Goal: Task Accomplishment & Management: Complete application form

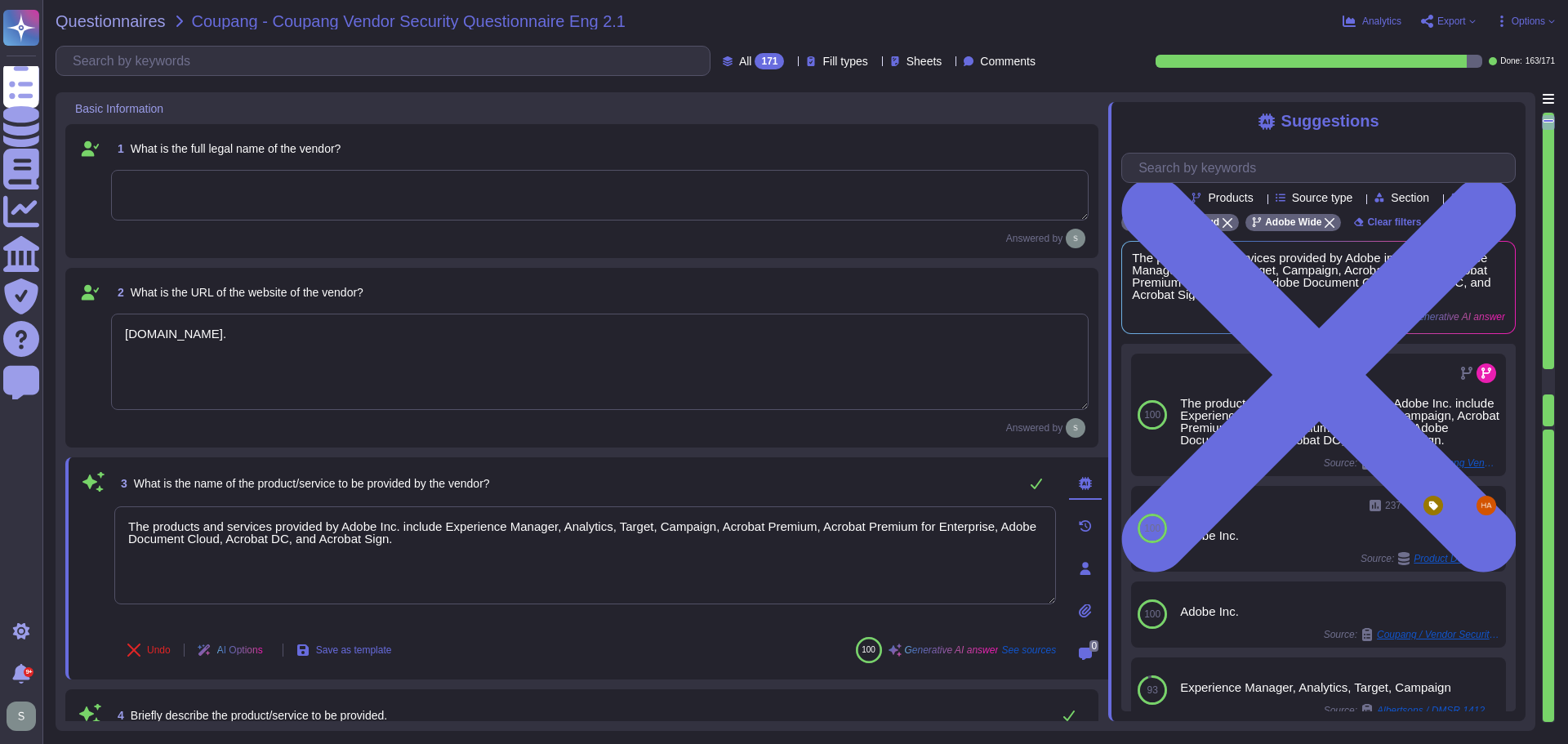
type textarea "[DOMAIN_NAME]."
type textarea "The products and services provided by Adobe Inc. include Experience Manager, An…"
type textarea "Adobe Inc. offers a diverse range of products and services designed for creativ…"
type textarea "Adobe offers several APIs to its clients, enabling them to integrate Adobe serv…"
type textarea "Yes, Adobe maintains enterprise Information Security and Privacy Policies that …"
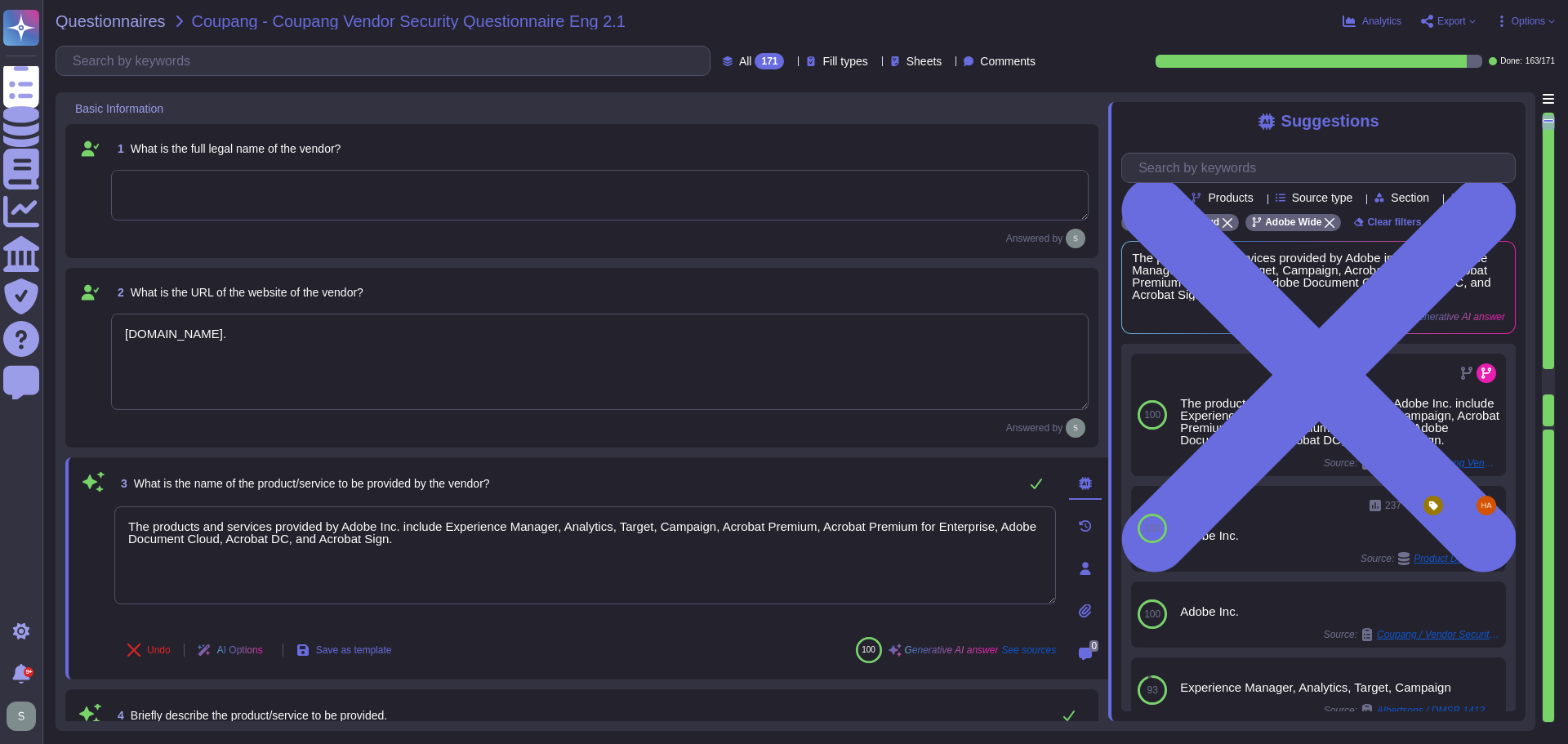
type textarea "Adobe has appointed a Chief Security Officer (CSO) who is responsible for secur…"
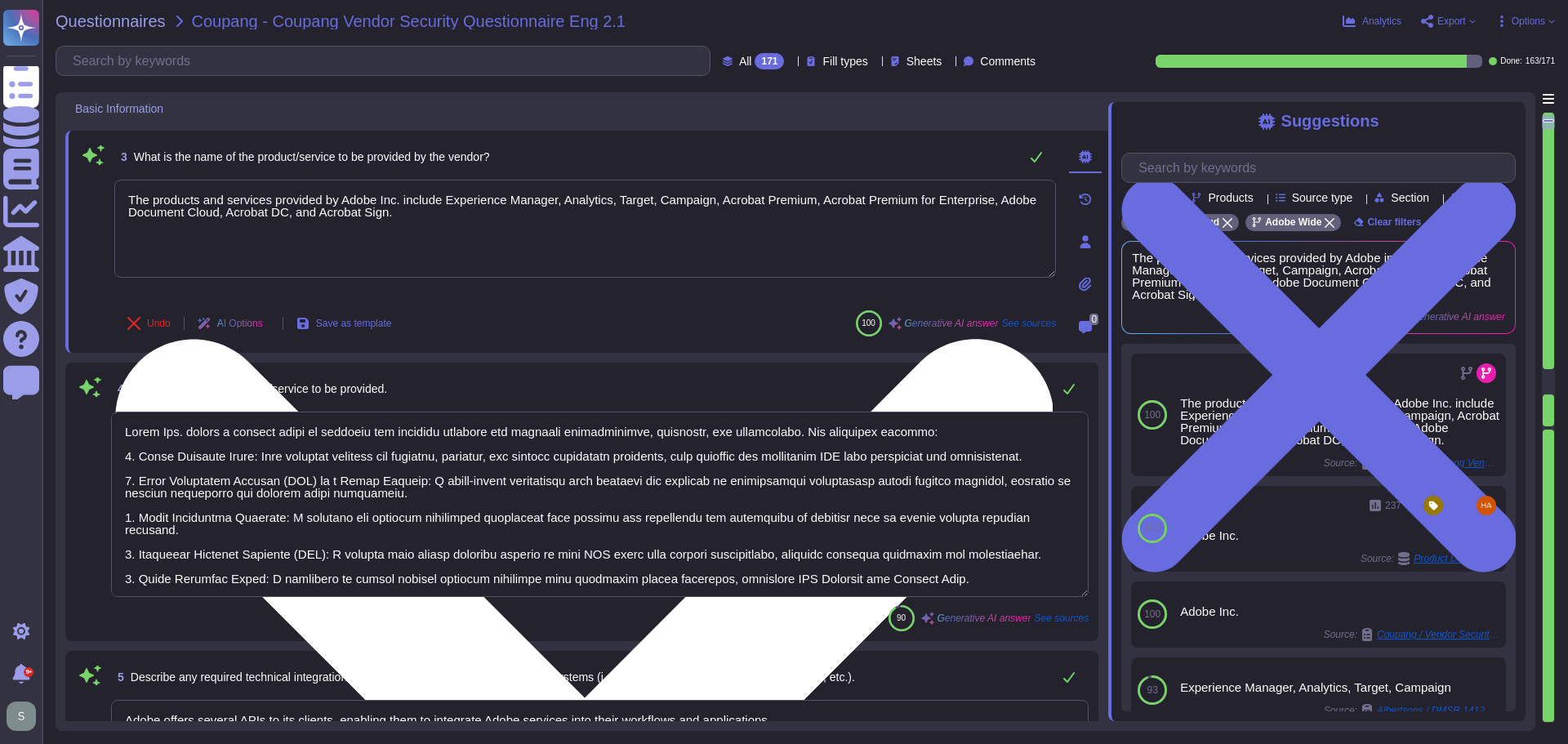
click at [429, 217] on textarea "The products and services provided by Adobe Inc. include Experience Manager, An…" at bounding box center [585, 229] width 941 height 98
click at [412, 218] on textarea "The products and services provided by Adobe Inc. include Experience Manager, An…" at bounding box center [585, 229] width 941 height 98
drag, startPoint x: 446, startPoint y: 200, endPoint x: 642, endPoint y: 250, distance: 202.3
click at [642, 250] on textarea "The products and services provided by Adobe Inc. include Experience Manager, An…" at bounding box center [585, 229] width 941 height 98
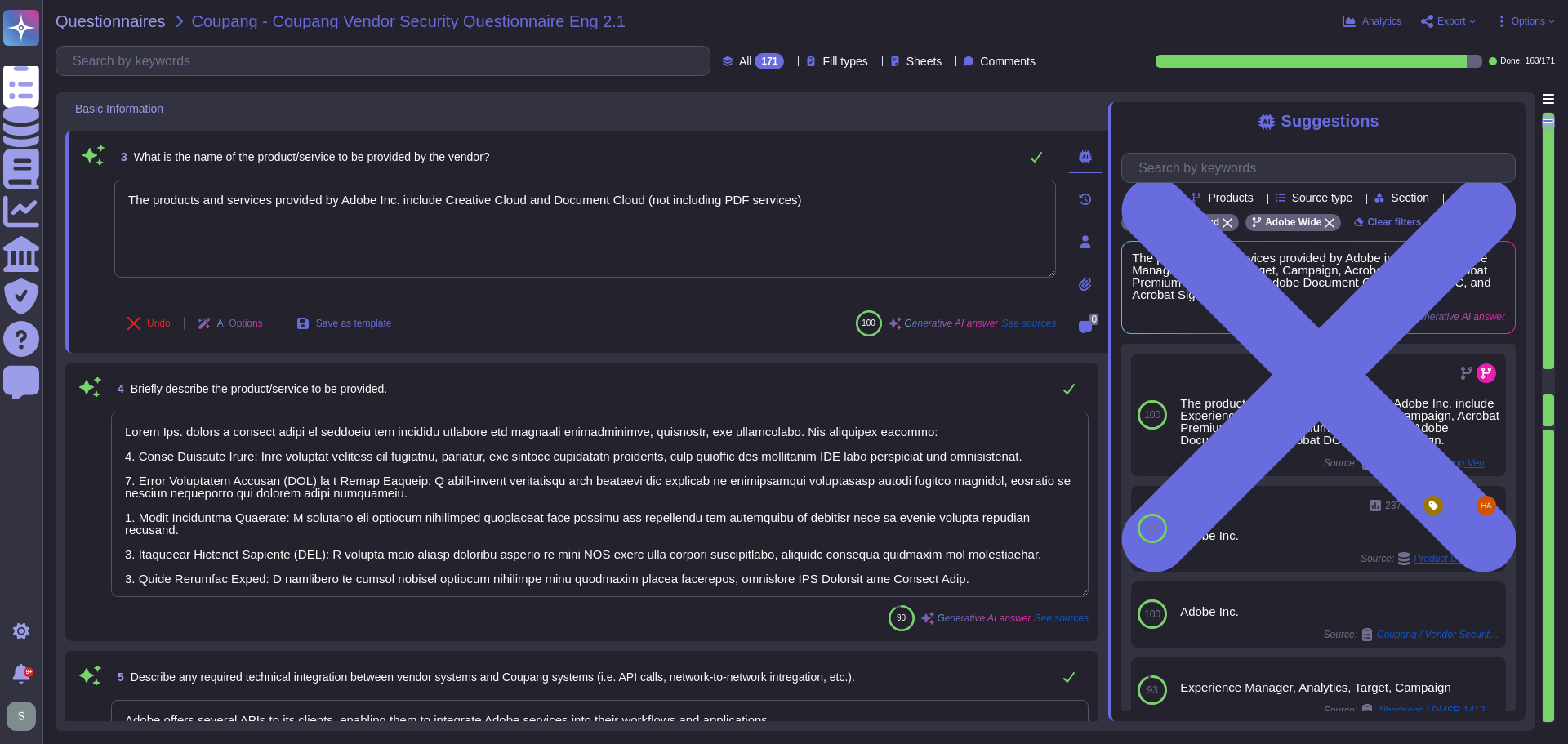
type textarea "The products and services provided by Adobe Inc. include Creative Cloud and Doc…"
click at [715, 340] on div "Undo AI Options Save as template 100 Generative AI answer See sources" at bounding box center [585, 324] width 941 height 39
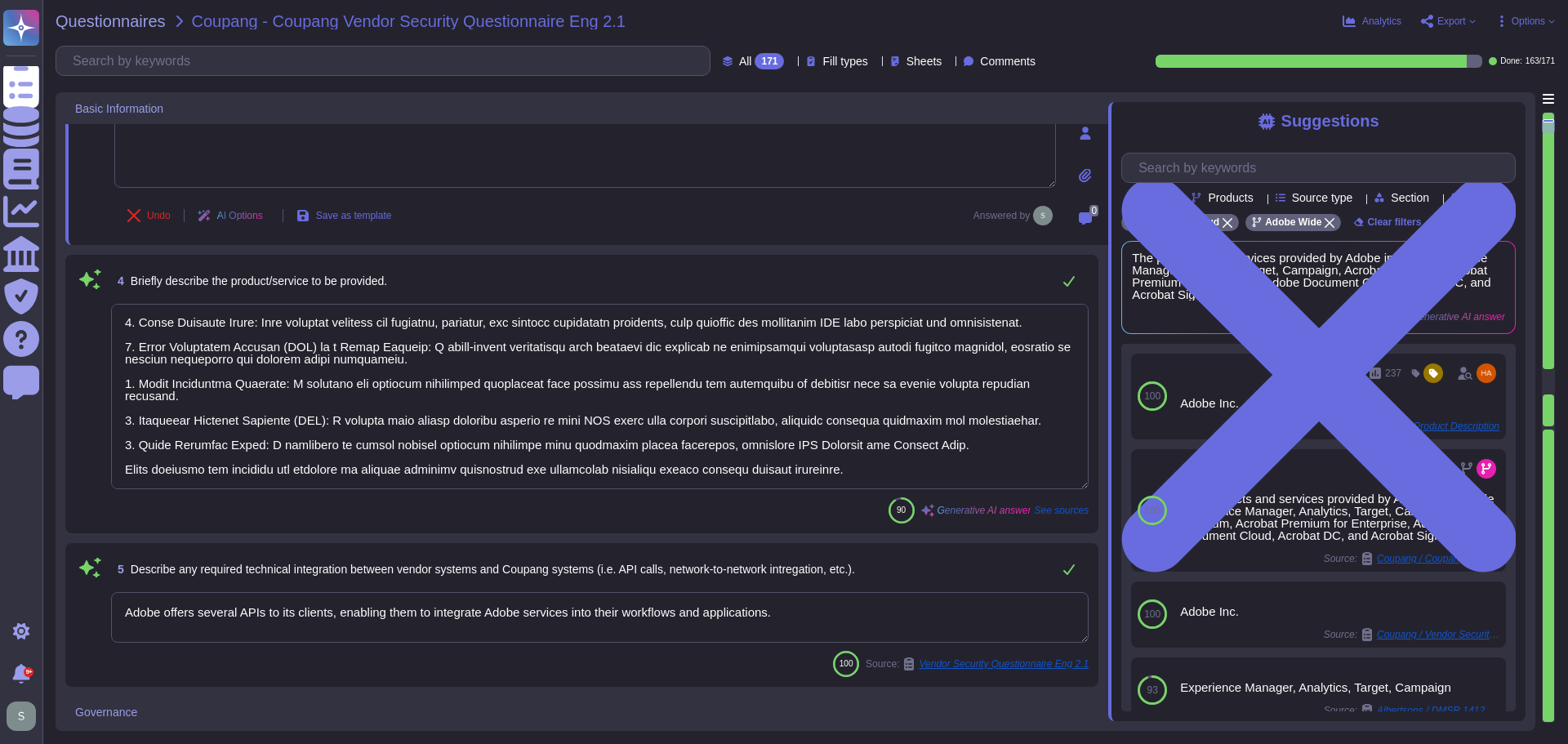
scroll to position [572, 0]
type textarea "Yes, we deliver regular information security and privacy training to educate ou…"
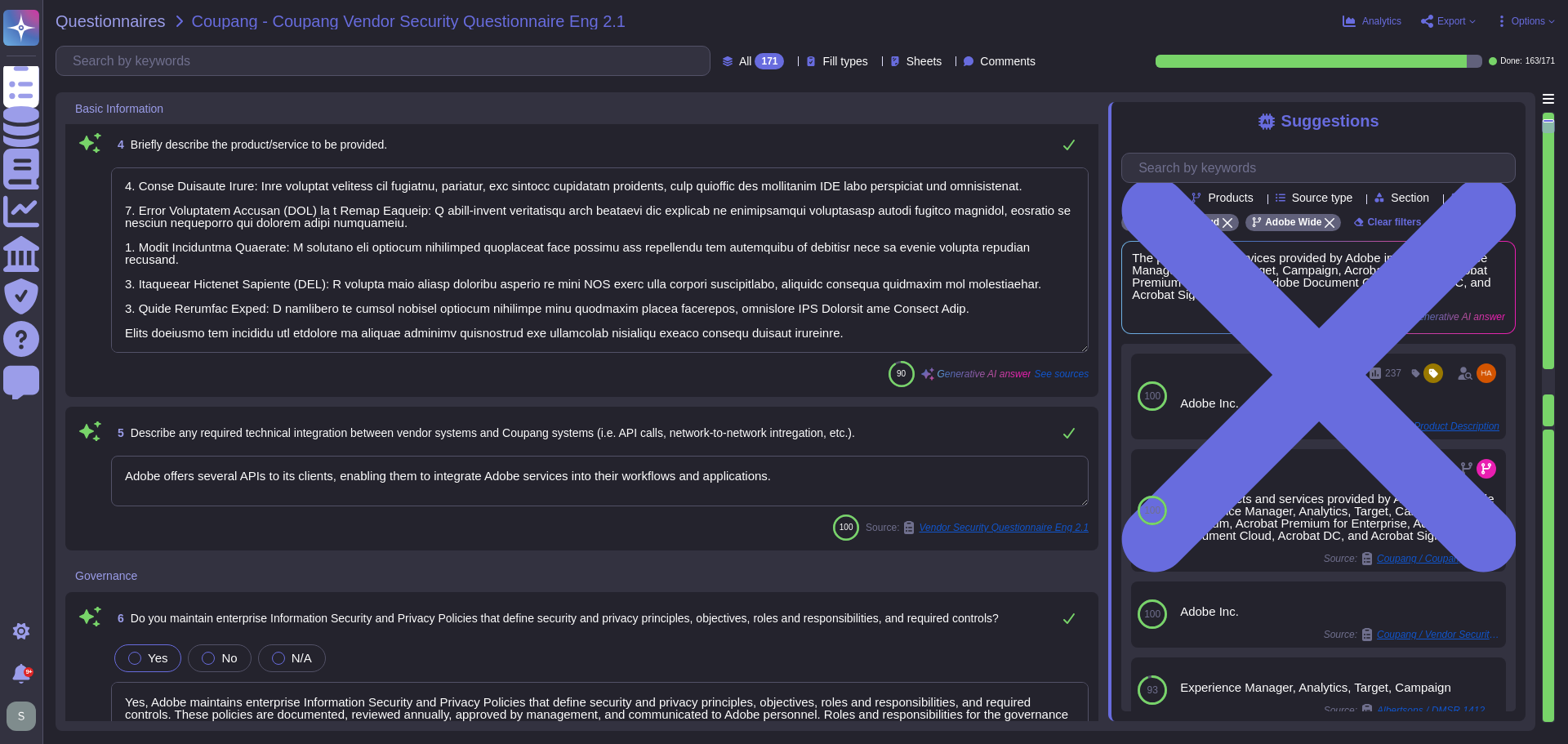
click at [529, 249] on textarea at bounding box center [600, 260] width 977 height 186
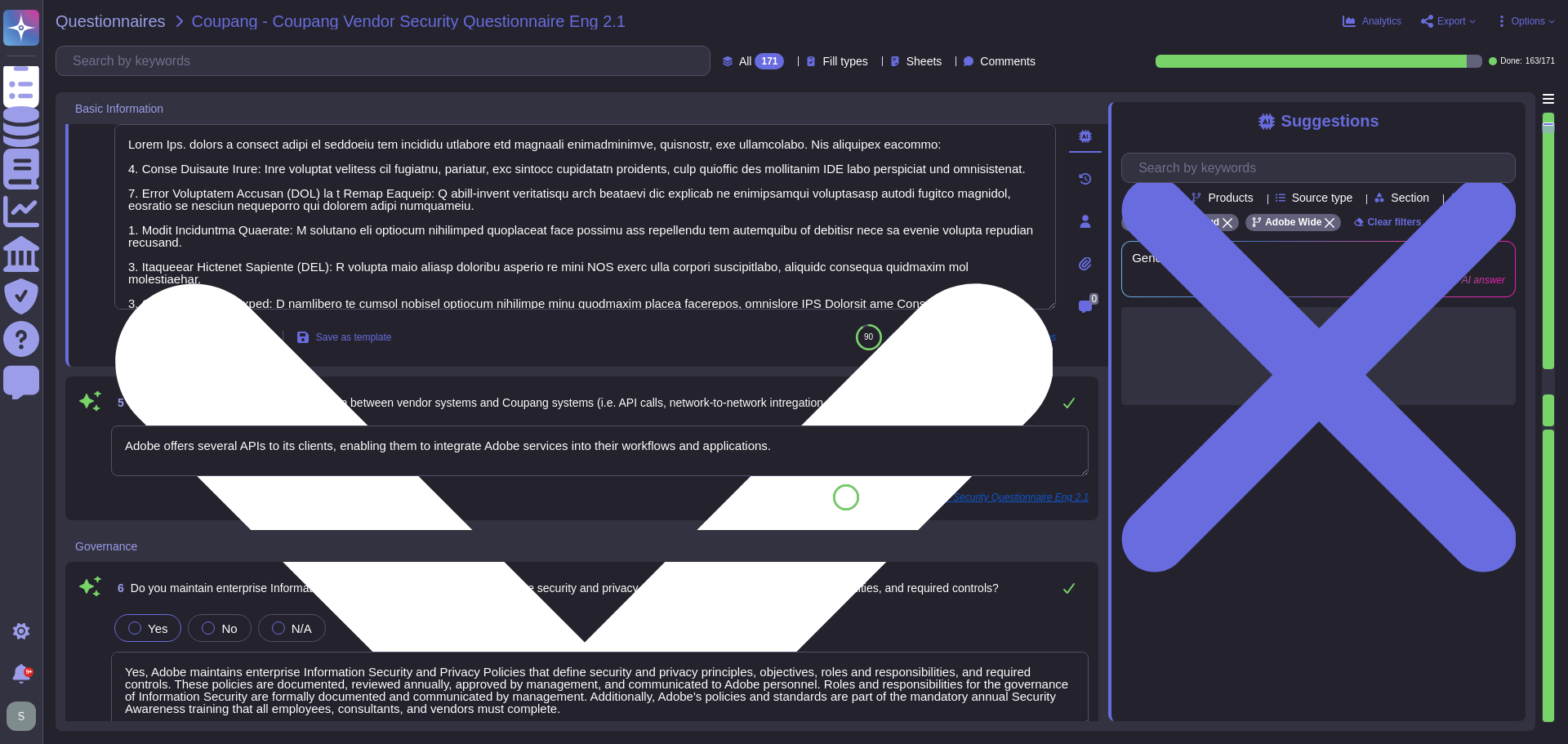
scroll to position [490, 0]
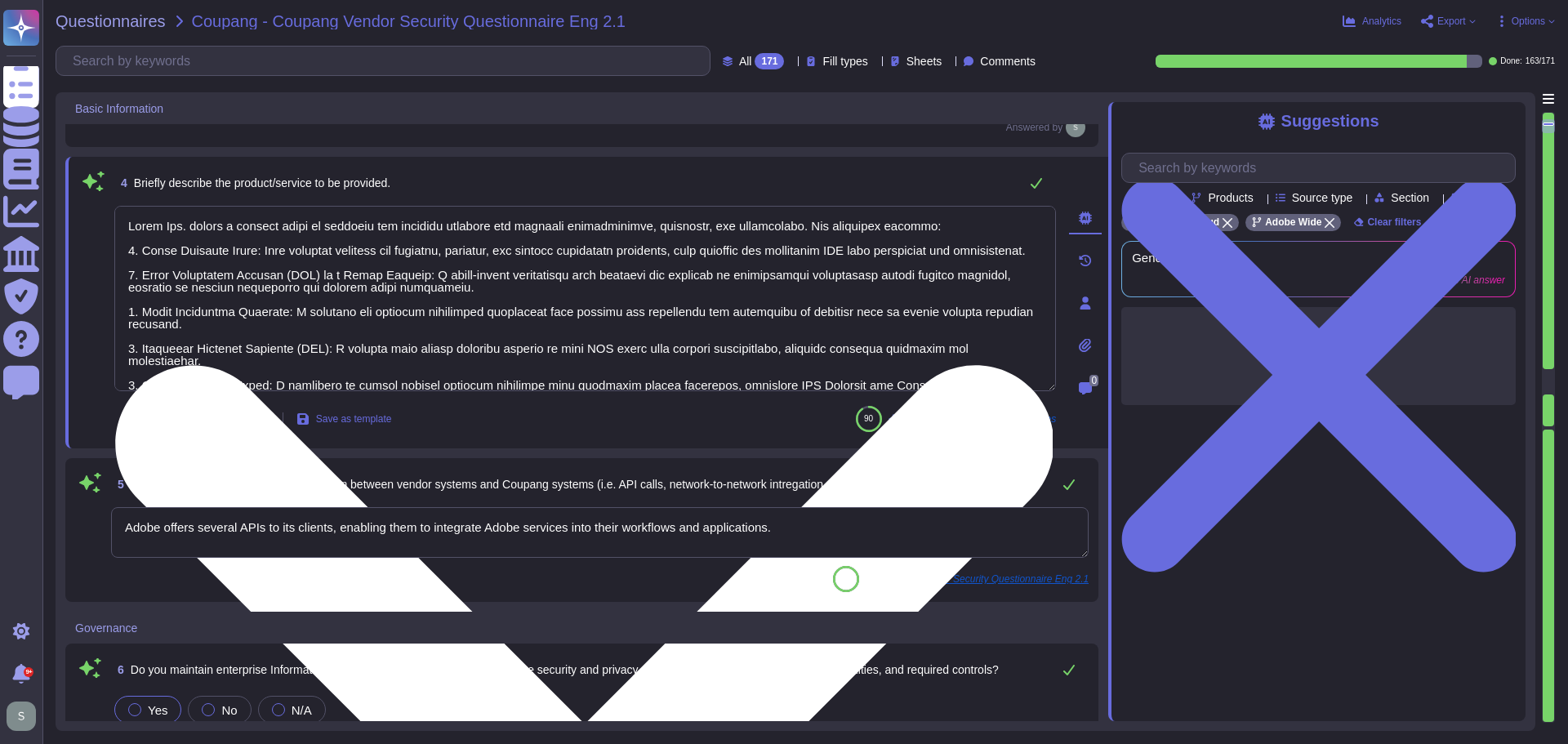
click at [319, 364] on textarea at bounding box center [585, 298] width 941 height 186
click at [745, 284] on textarea at bounding box center [585, 298] width 941 height 186
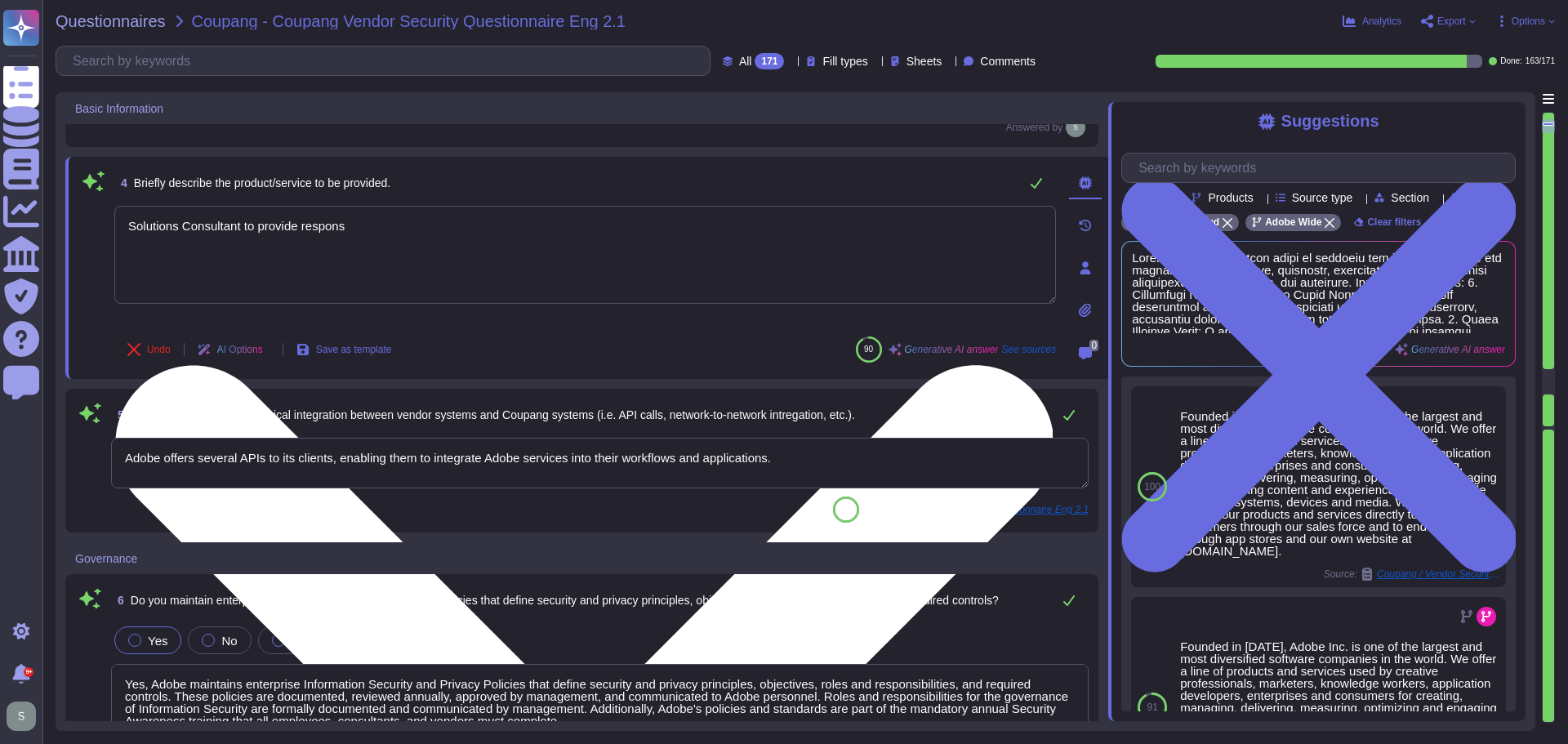
type textarea "Solutions Consultant to provide response"
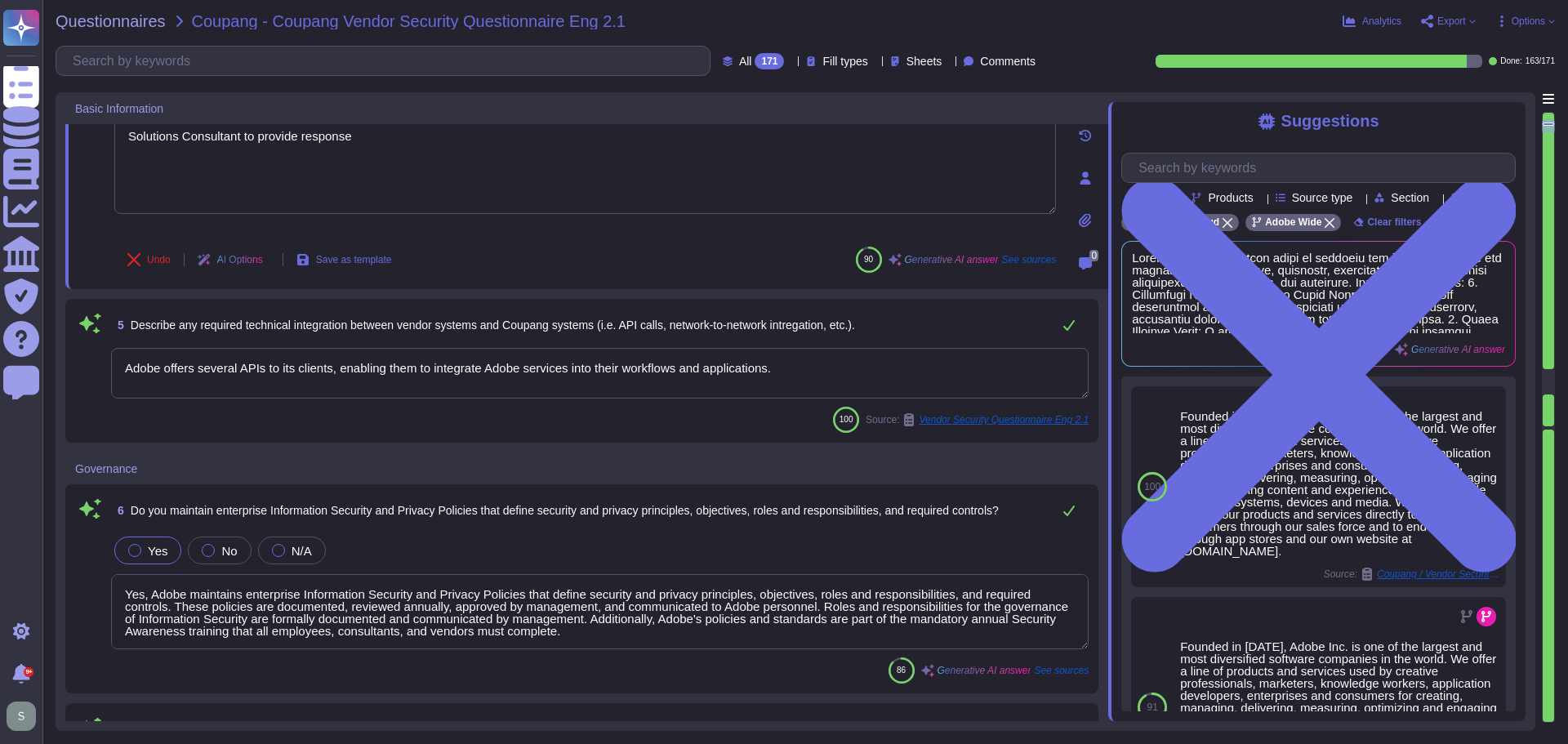
scroll to position [735, 0]
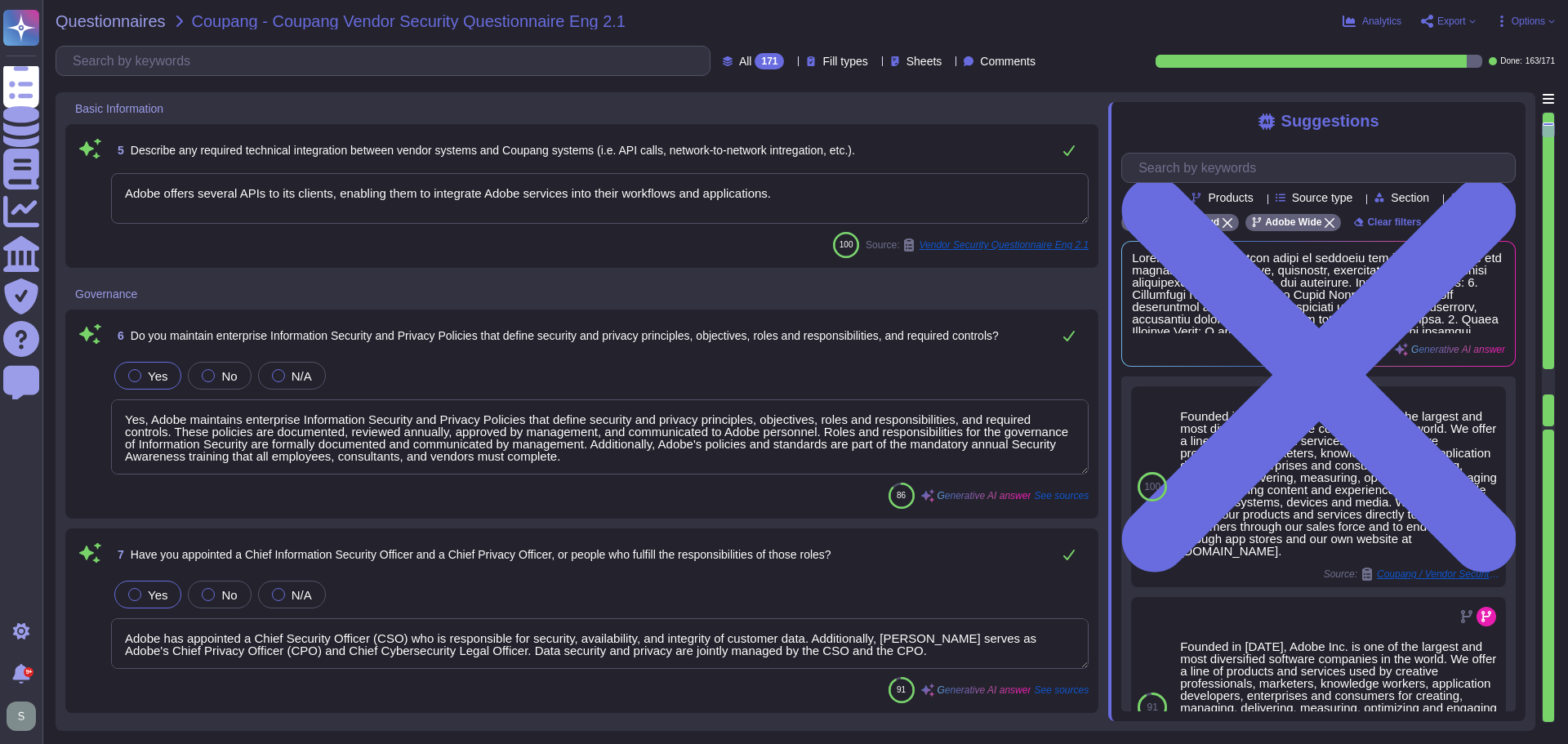
type textarea "Adobe has implemented a comprehensive Business Continuity and Disaster Recovery…"
type textarea "Solutions Consultant to provide response"
click at [817, 205] on textarea "Adobe offers several APIs to its clients, enabling them to integrate Adobe serv…" at bounding box center [600, 198] width 977 height 51
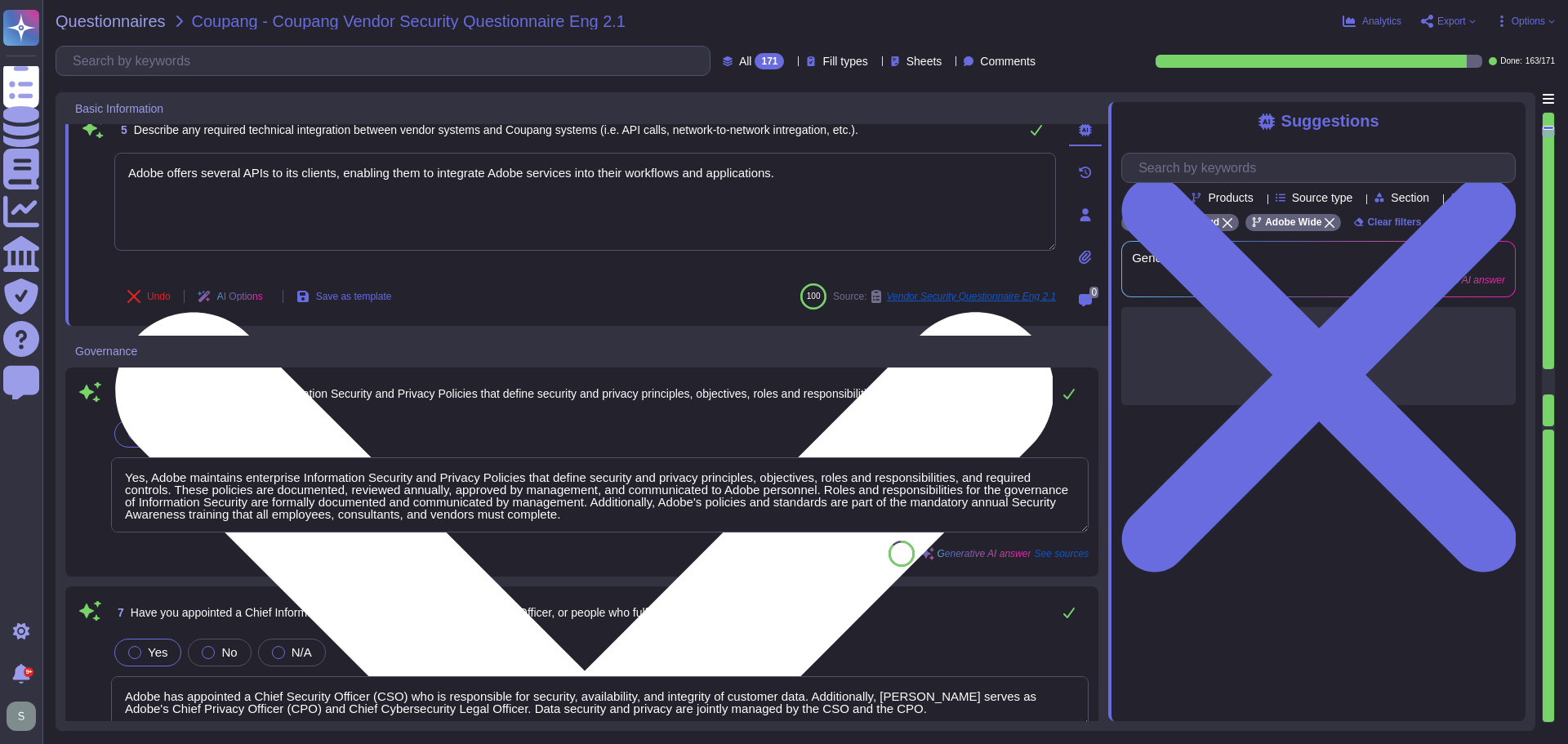
type textarea "Adobe has implemented a comprehensive Business Continuity and Disaster Recovery…"
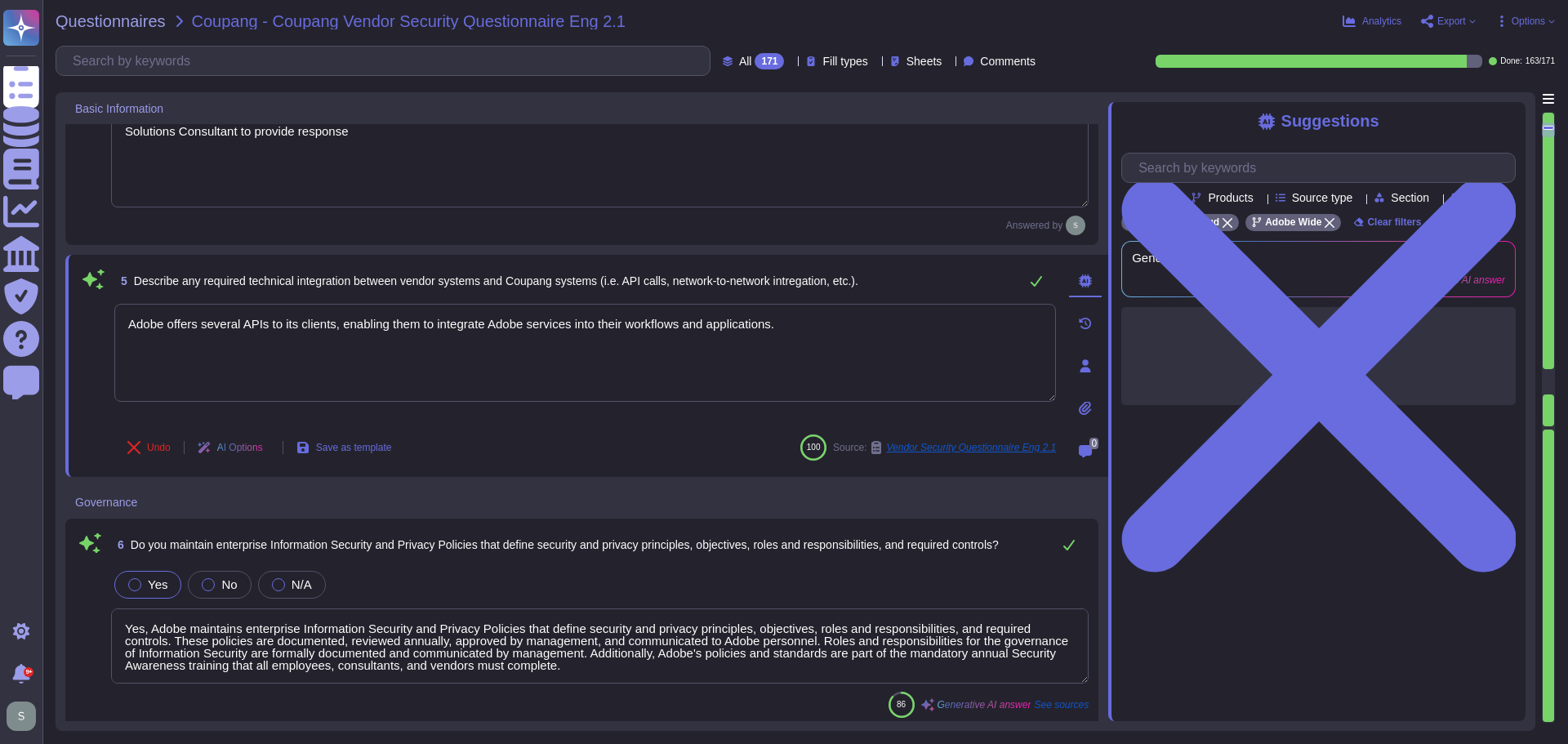
scroll to position [526, 0]
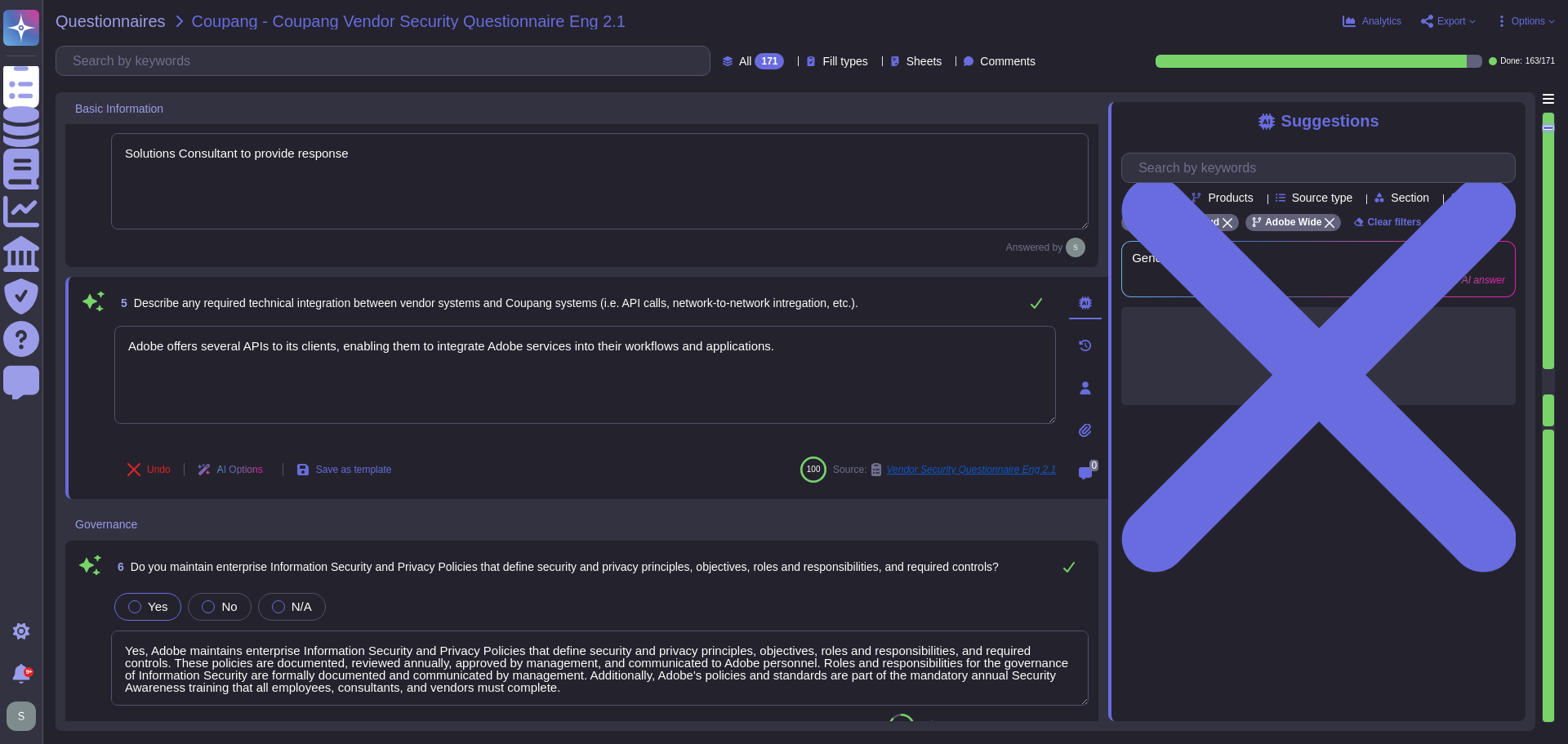
type textarea "[DOMAIN_NAME]."
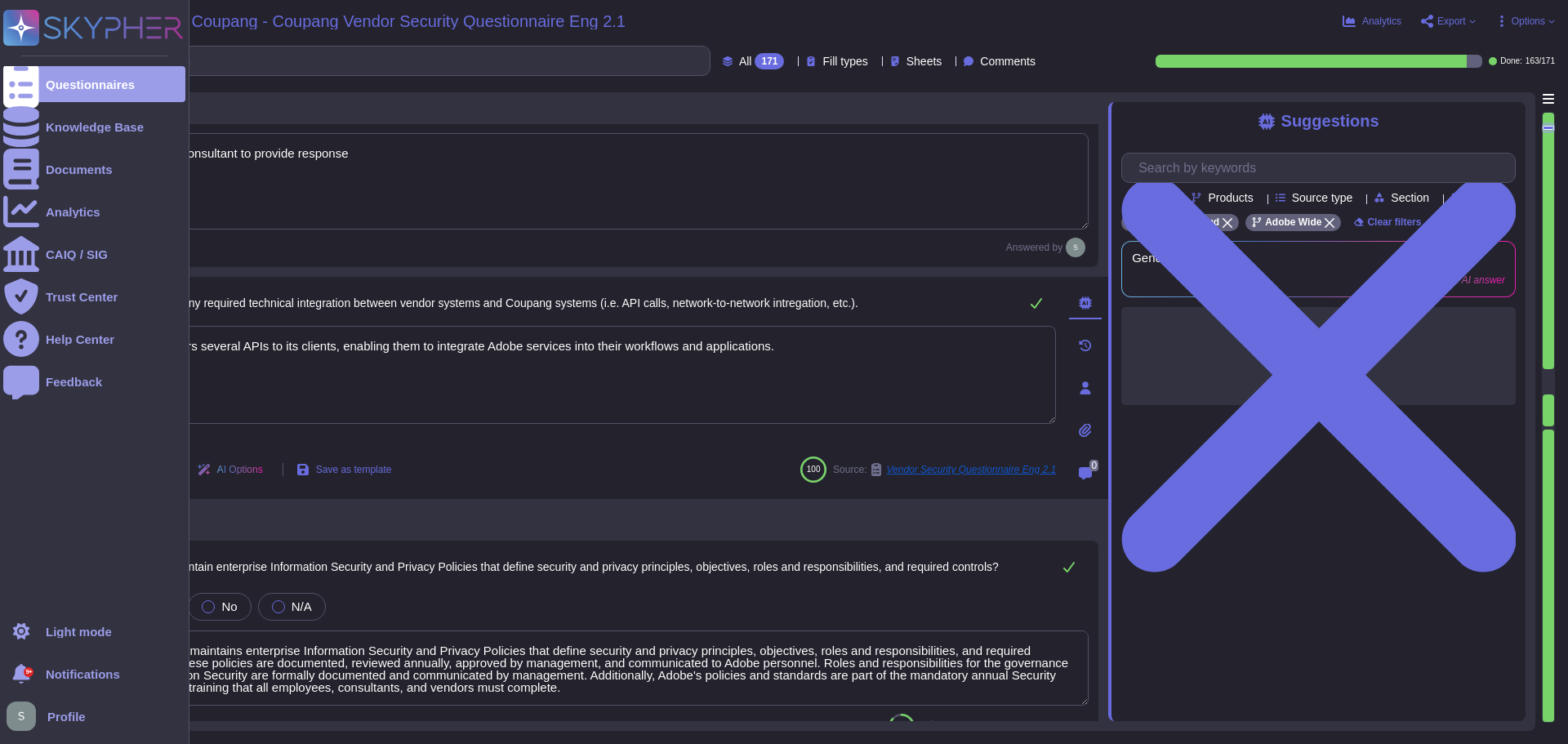
drag, startPoint x: 801, startPoint y: 326, endPoint x: 0, endPoint y: 345, distance: 801.2
click at [0, 345] on div "Questionnaires Knowledge Base Documents Analytics CAIQ / SIG Trust Center Help …" at bounding box center [784, 372] width 1568 height 744
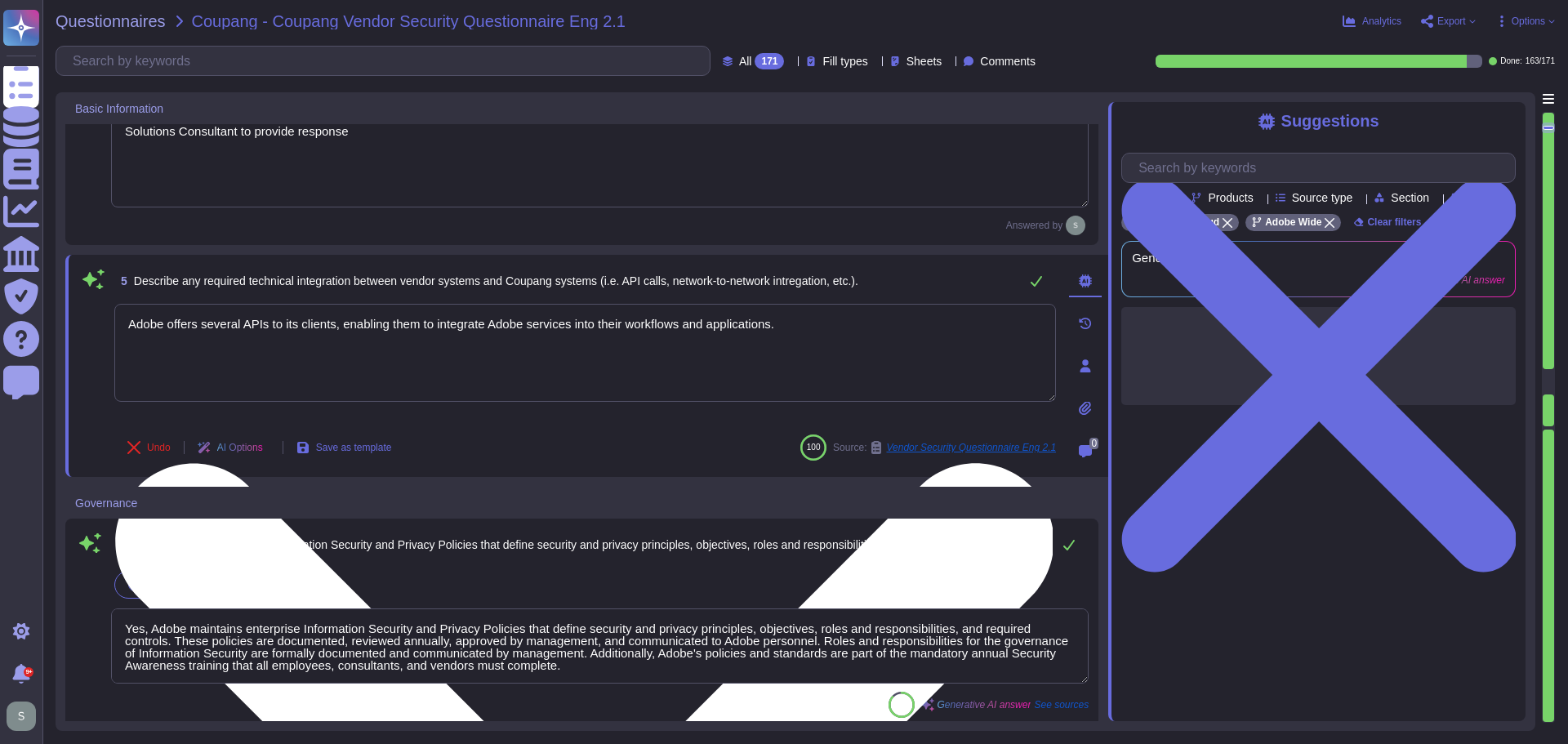
click at [478, 355] on textarea "Adobe offers several APIs to its clients, enabling them to integrate Adobe serv…" at bounding box center [585, 353] width 941 height 98
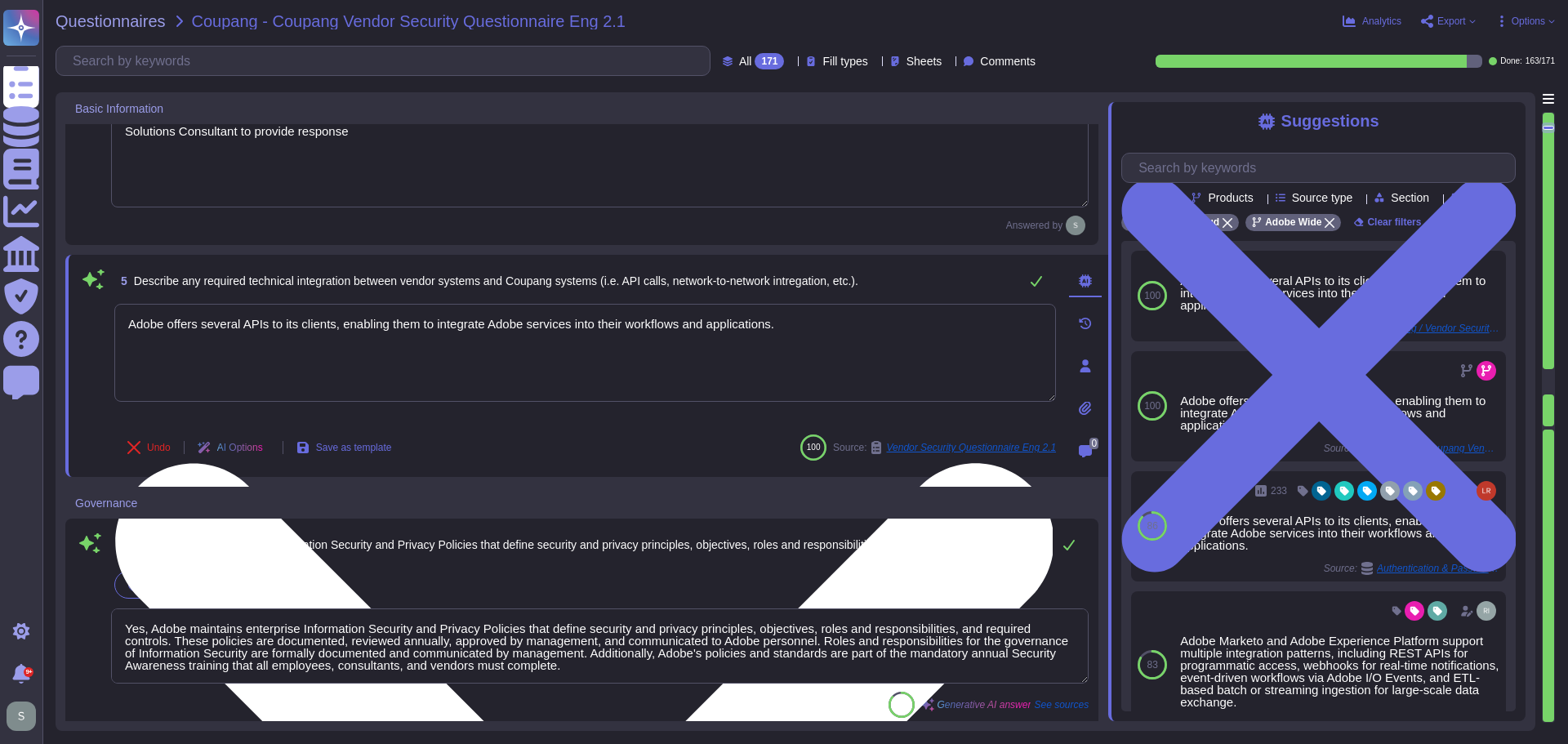
click at [799, 318] on textarea "Adobe offers several APIs to its clients, enabling them to integrate Adobe serv…" at bounding box center [585, 353] width 941 height 98
type textarea "Adobe offers several APIs to its clients, enabling them to integrate Adobe serv…"
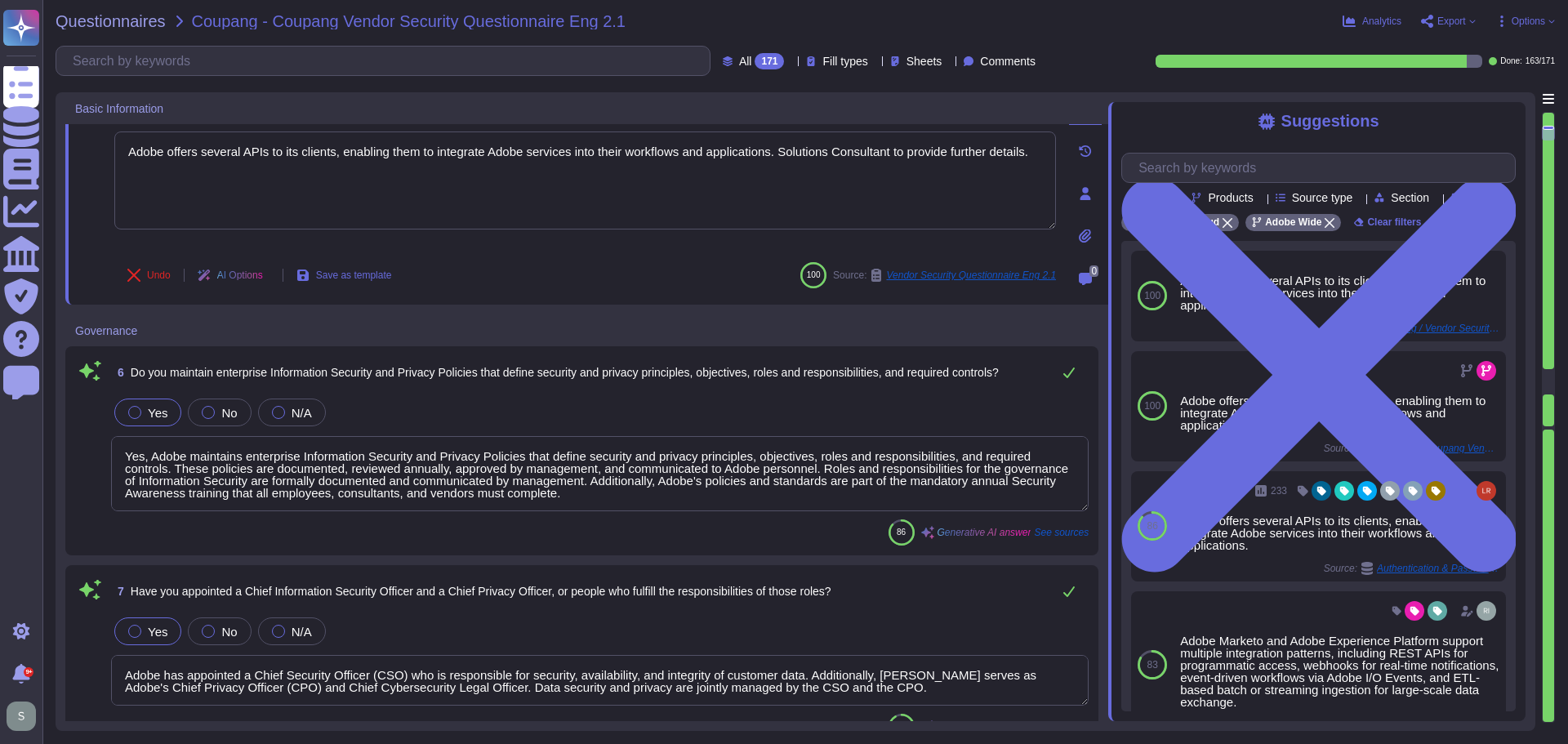
type textarea "Adobe has implemented a comprehensive Business Continuity and Disaster Recovery…"
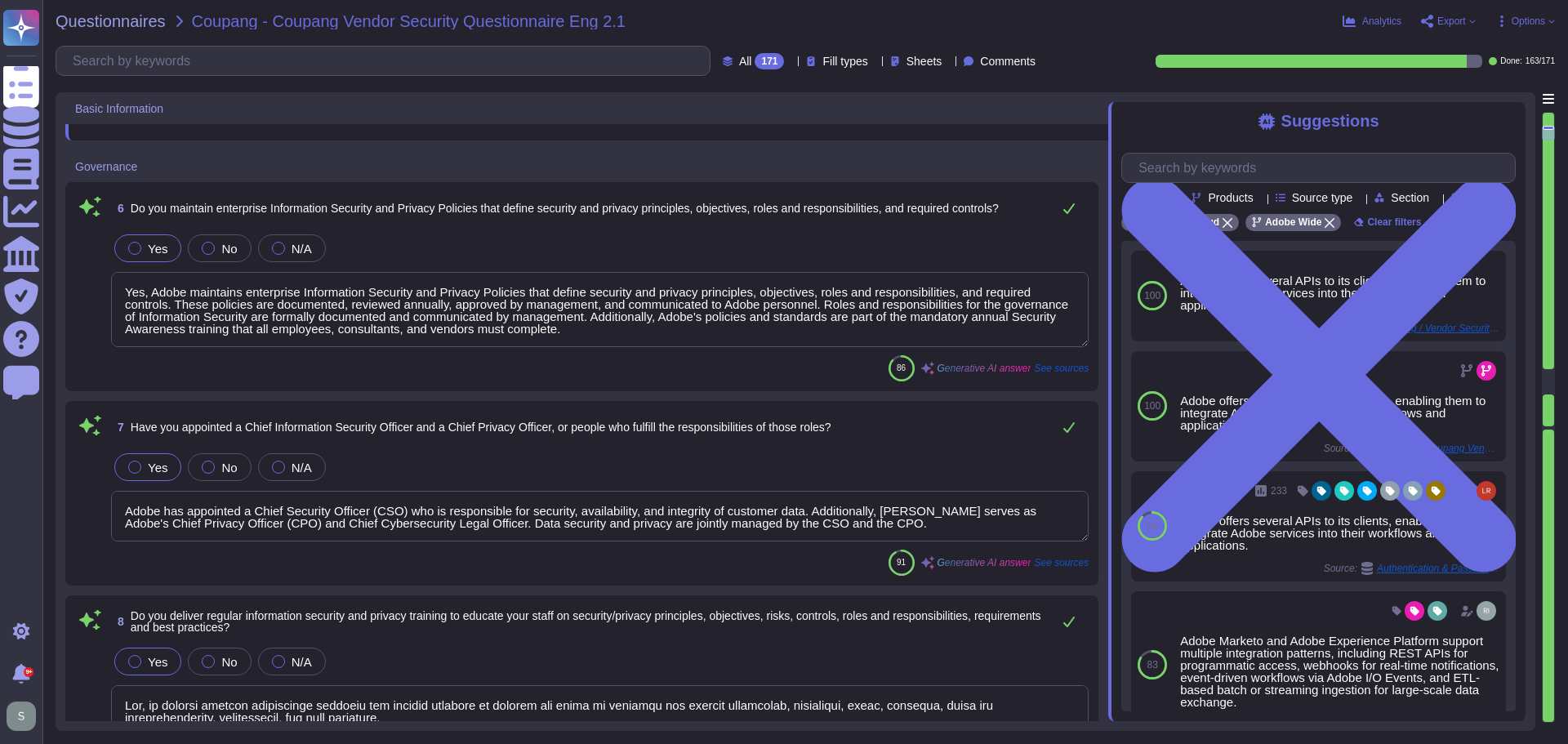
type textarea "Adobe offers several APIs to its clients, enabling them to integrate Adobe serv…"
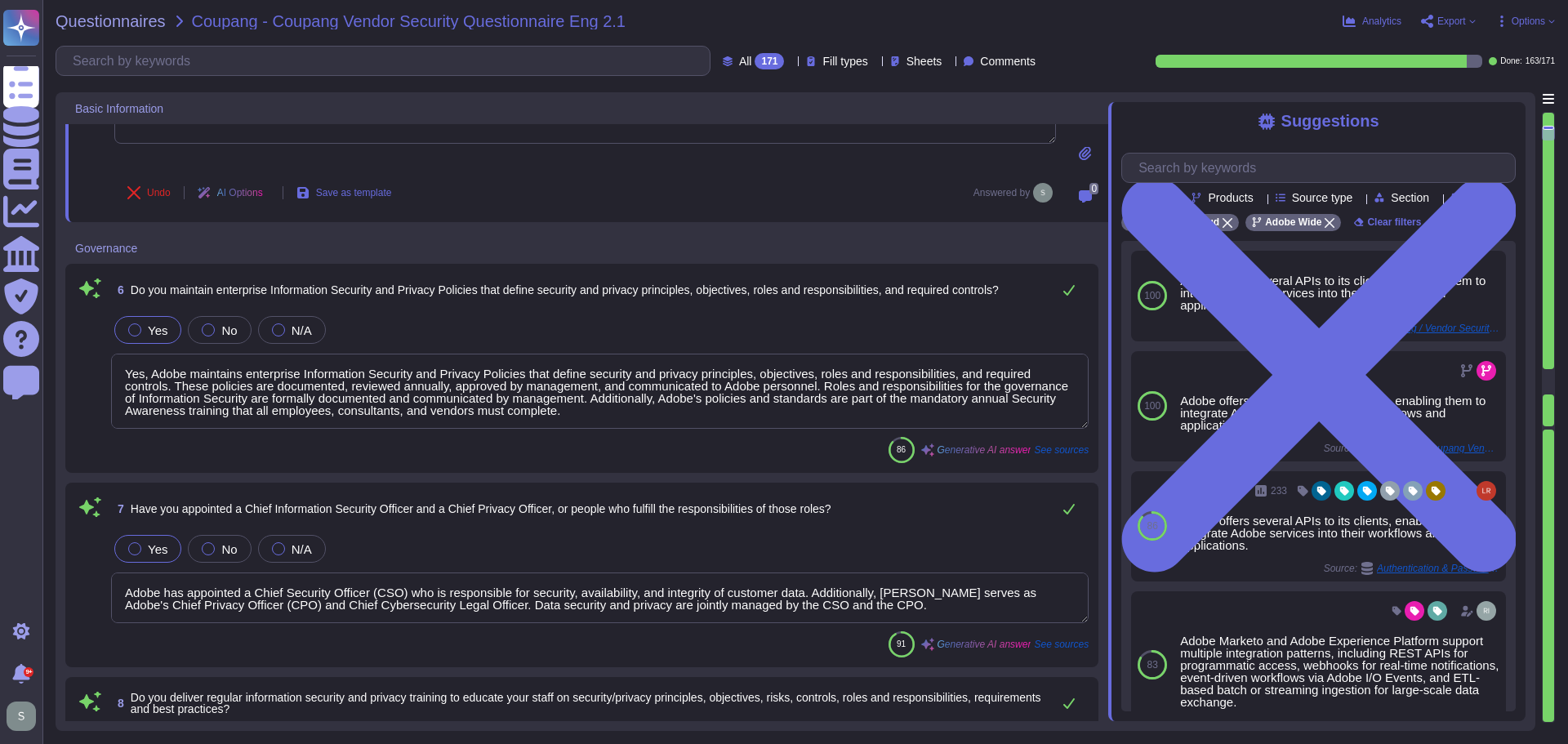
click at [536, 310] on div "6 Do you maintain enterprise Information Security and Privacy Policies that def…" at bounding box center [582, 368] width 1013 height 189
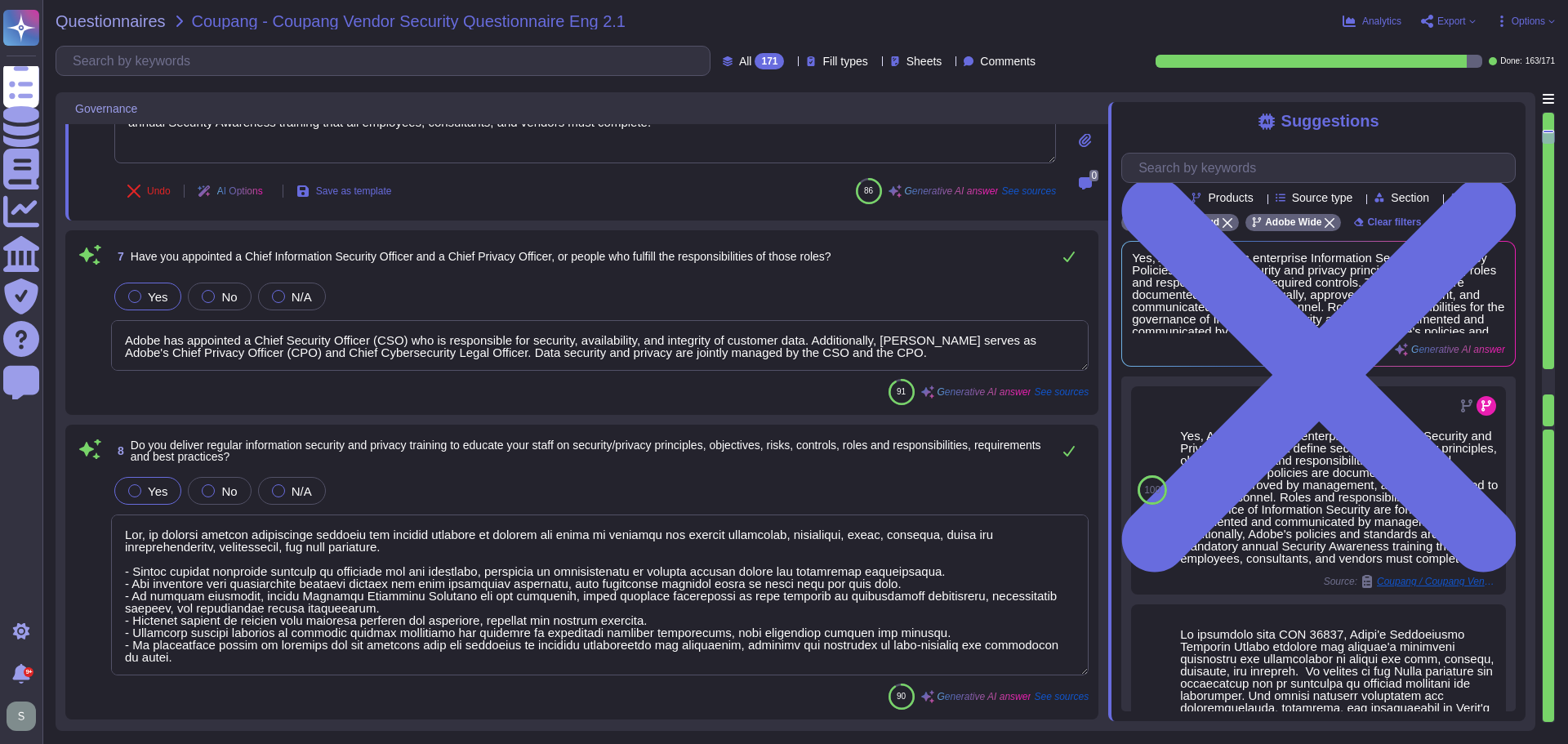
type textarea "Yes, we have a documented and approved Incident Response Plan in place that out…"
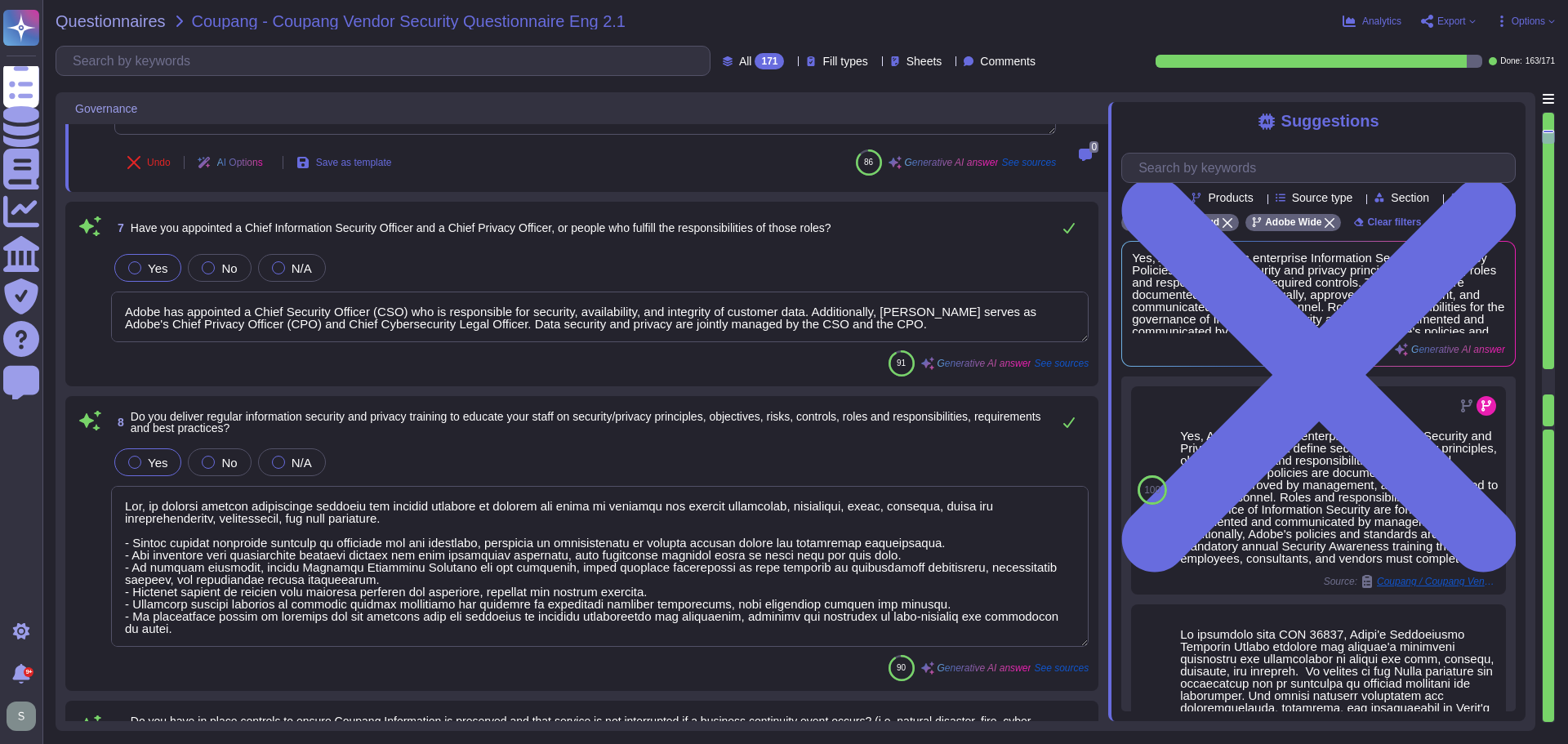
click at [877, 312] on textarea "Adobe has appointed a Chief Security Officer (CSO) who is responsible for secur…" at bounding box center [600, 317] width 977 height 51
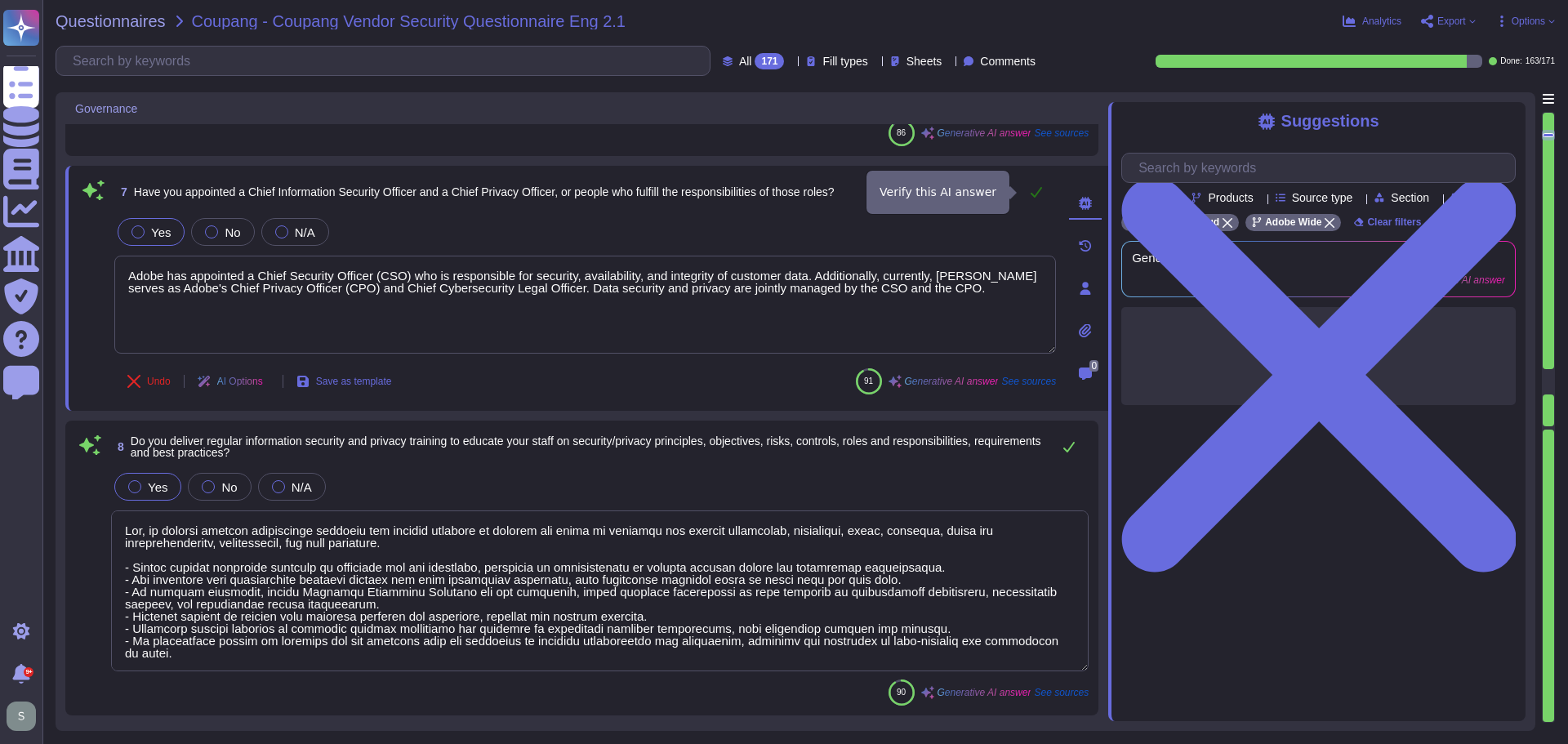
type textarea "Adobe has appointed a Chief Security Officer (CSO) who is responsible for secur…"
click at [1035, 192] on icon at bounding box center [1036, 192] width 13 height 13
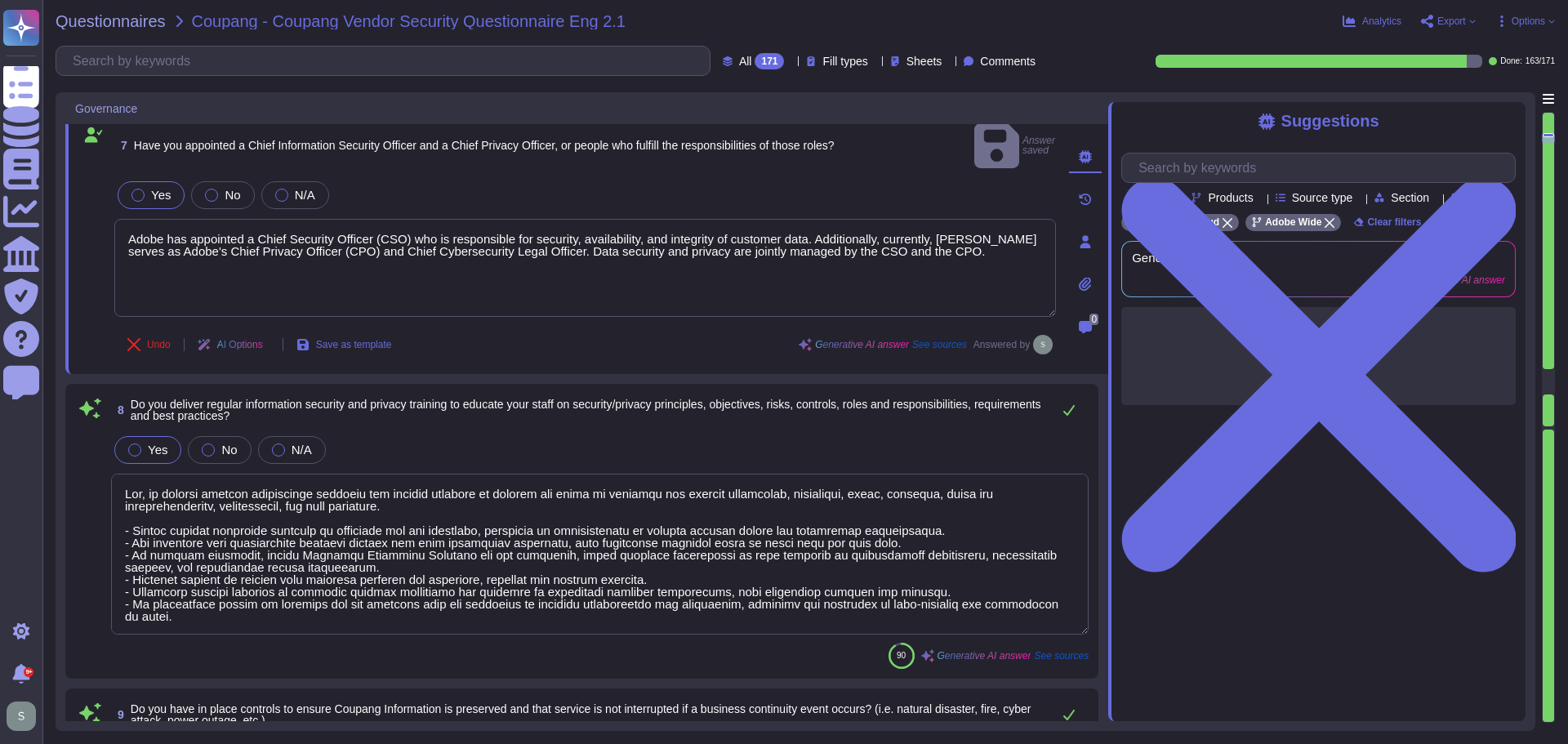
scroll to position [1261, 0]
type textarea "For incidents: The Incident Response Team coordinates incident response activit…"
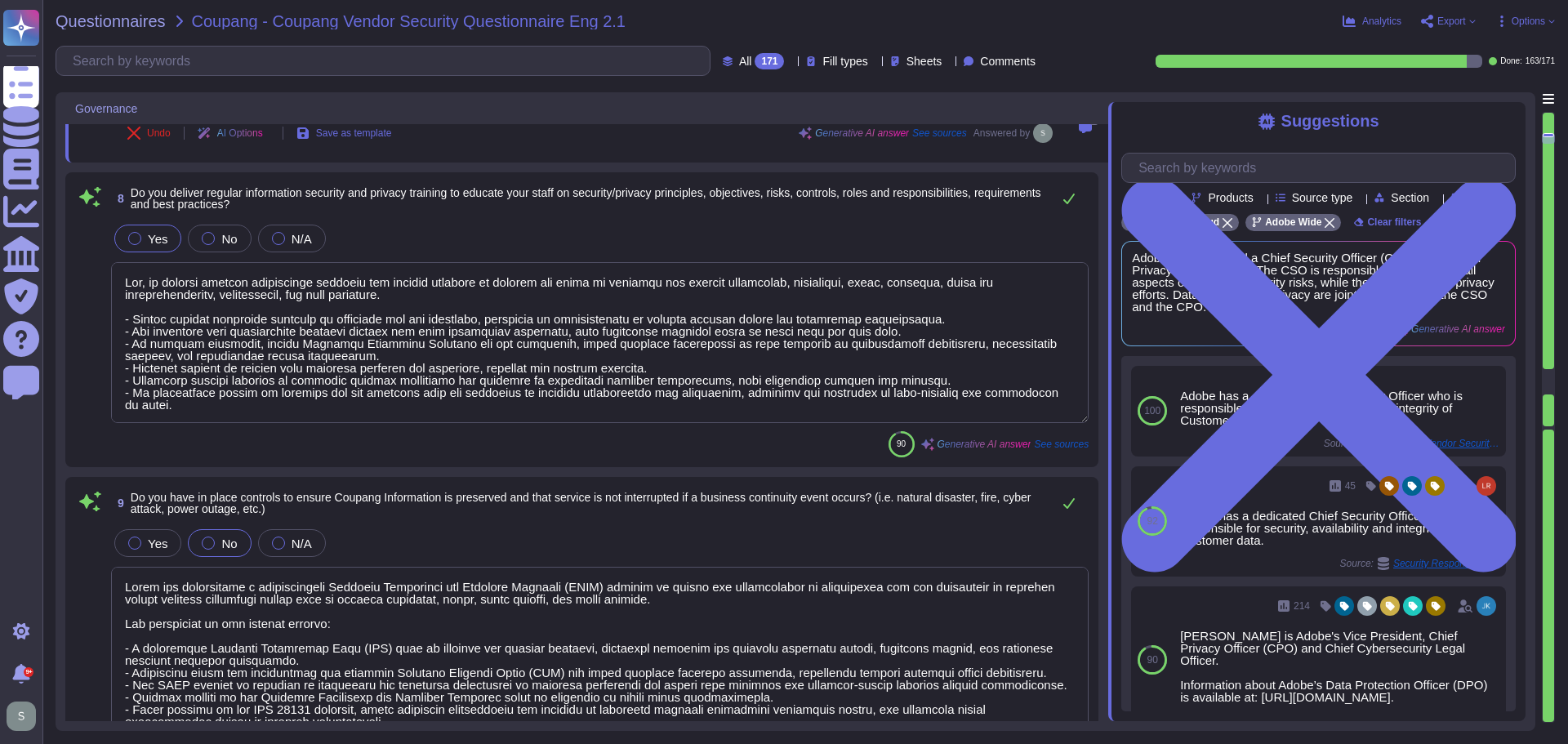
click at [419, 354] on textarea at bounding box center [600, 342] width 977 height 161
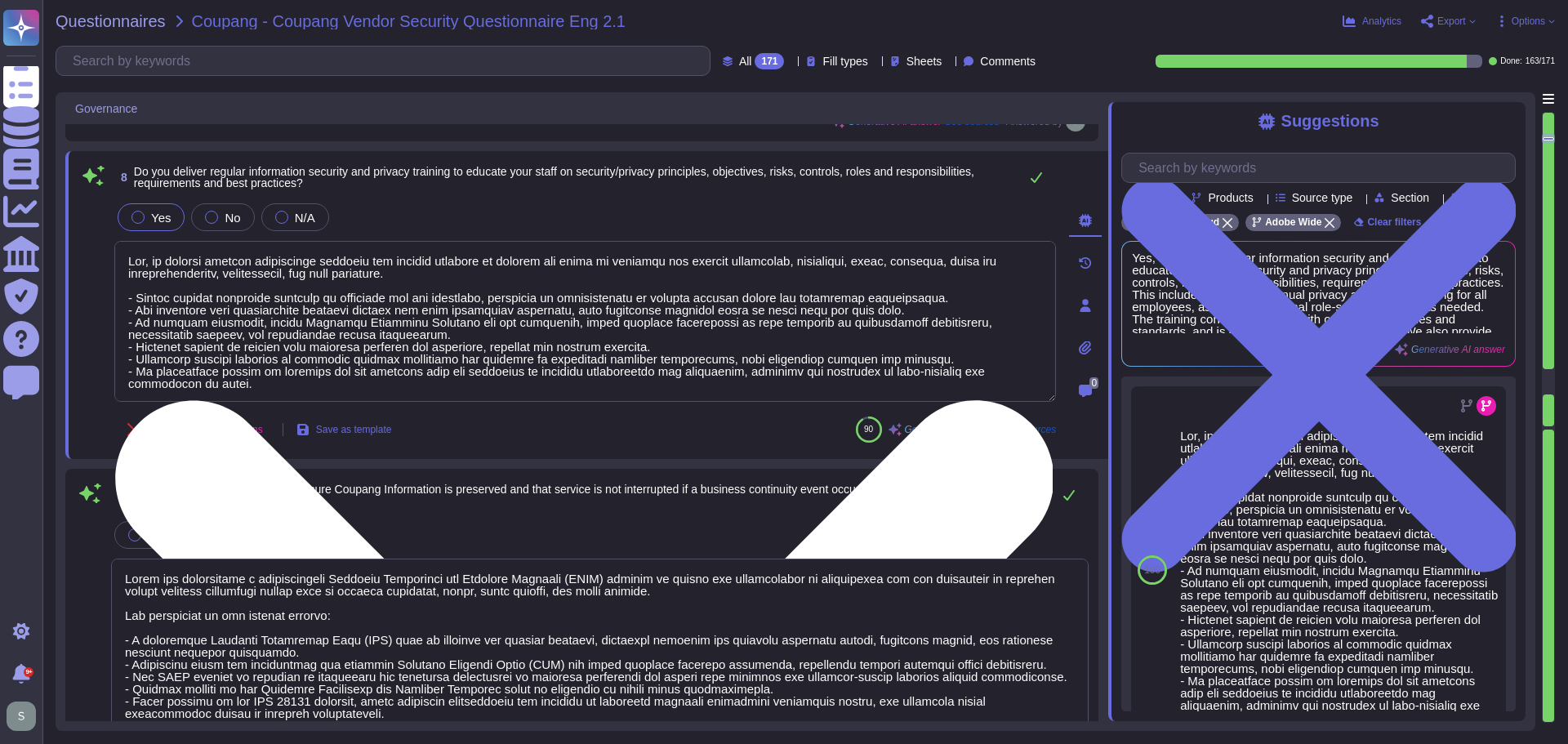
click at [679, 342] on textarea at bounding box center [585, 321] width 941 height 161
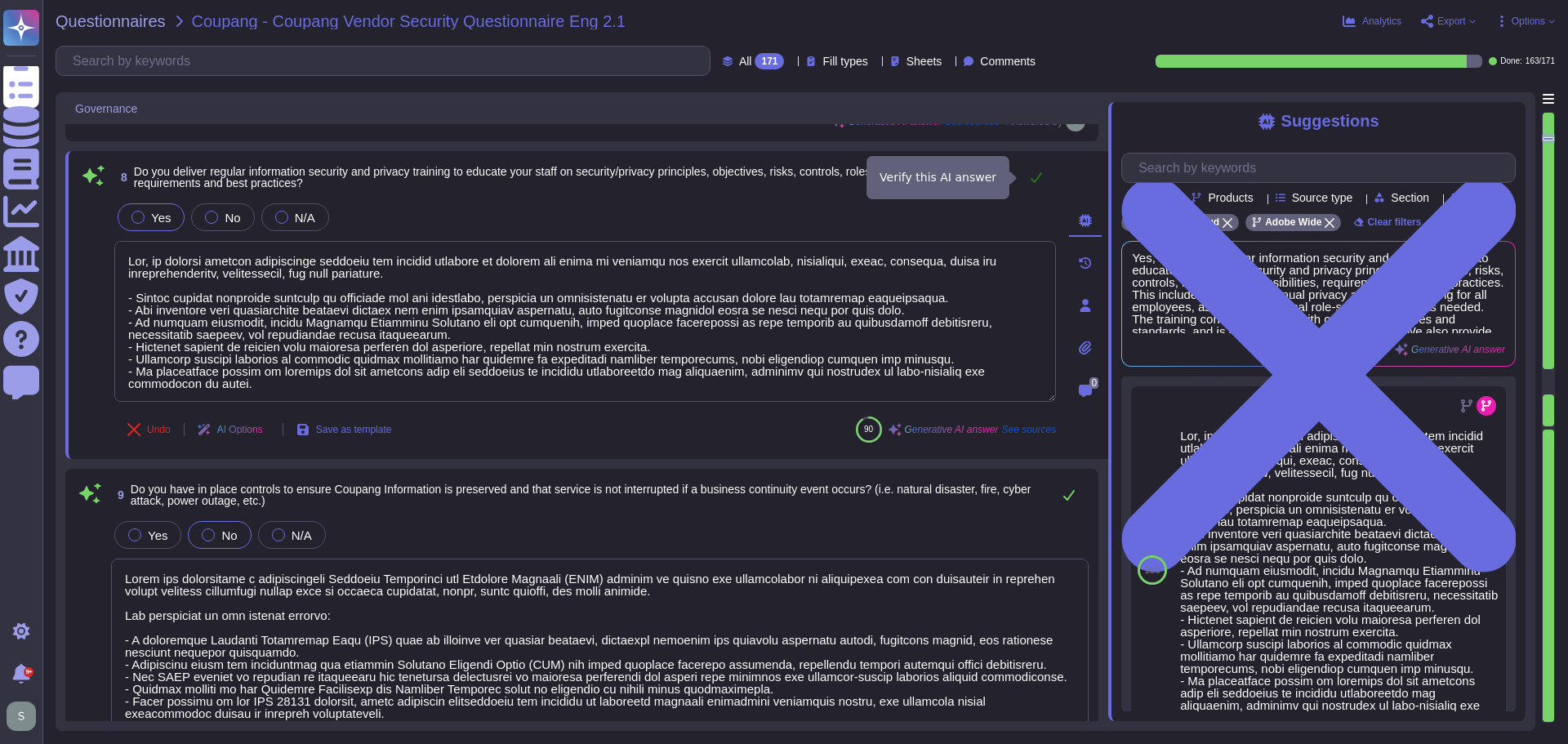
click at [1032, 176] on icon at bounding box center [1036, 176] width 13 height 13
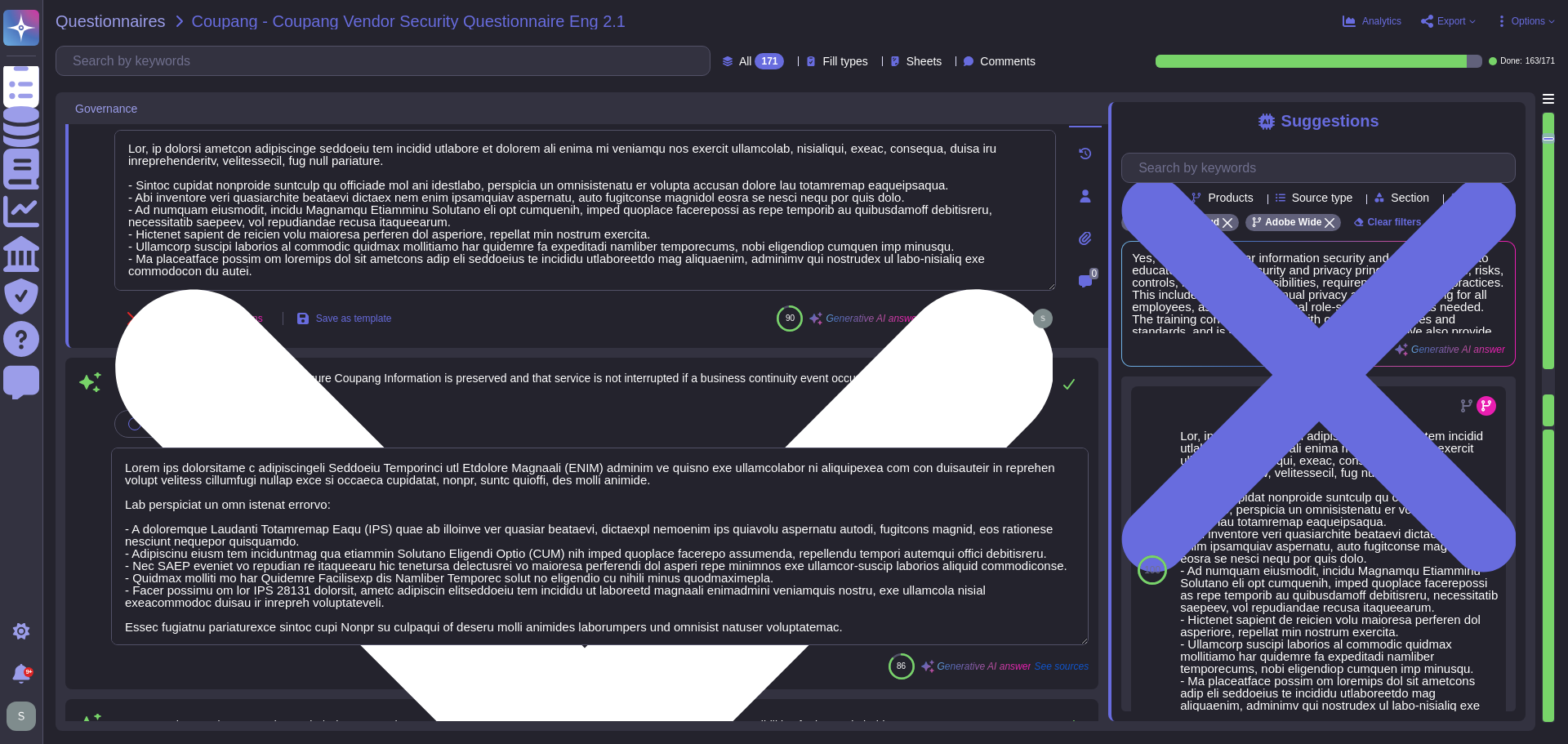
scroll to position [1506, 0]
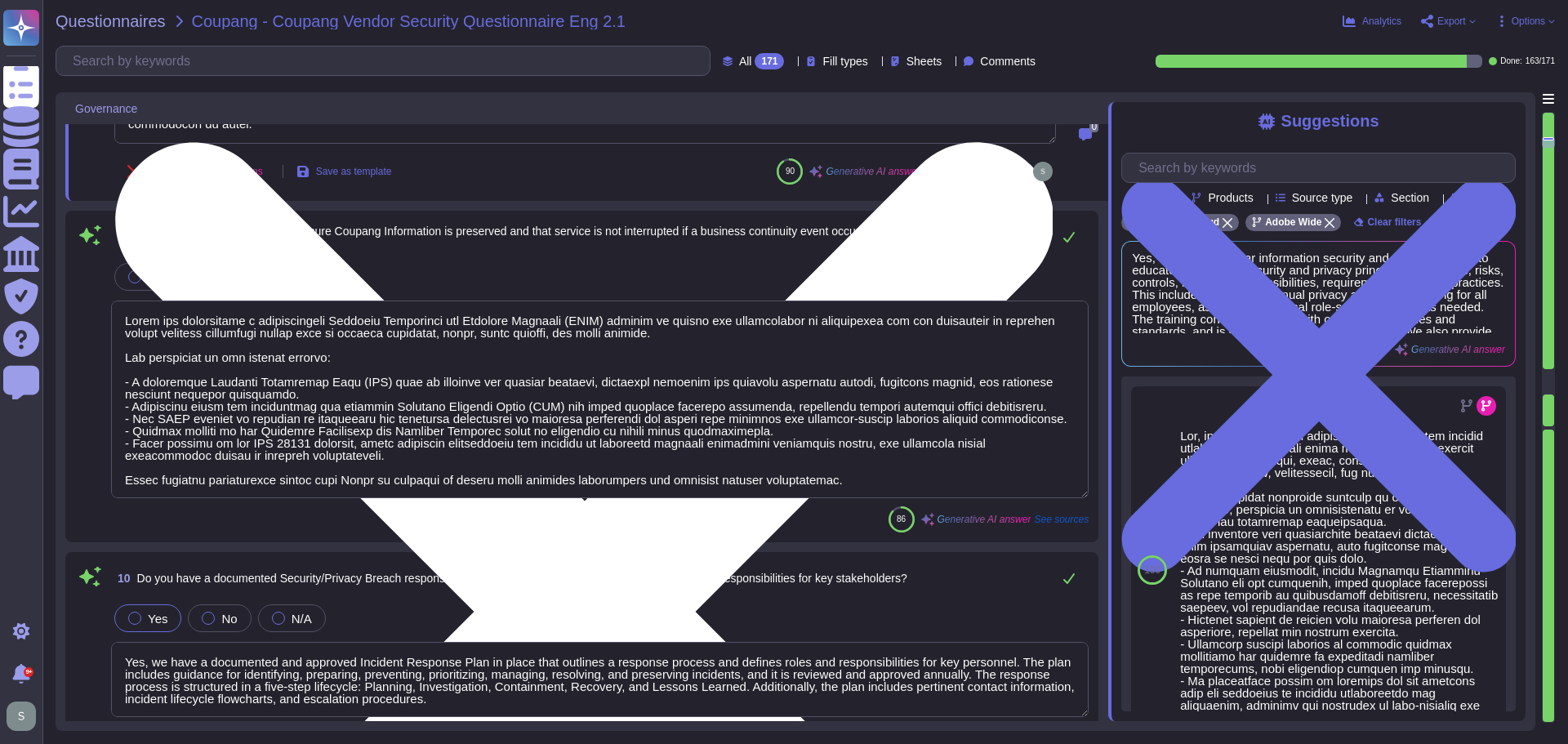
type textarea "The timeframe for notification is governed by the laws and regulations of the c…"
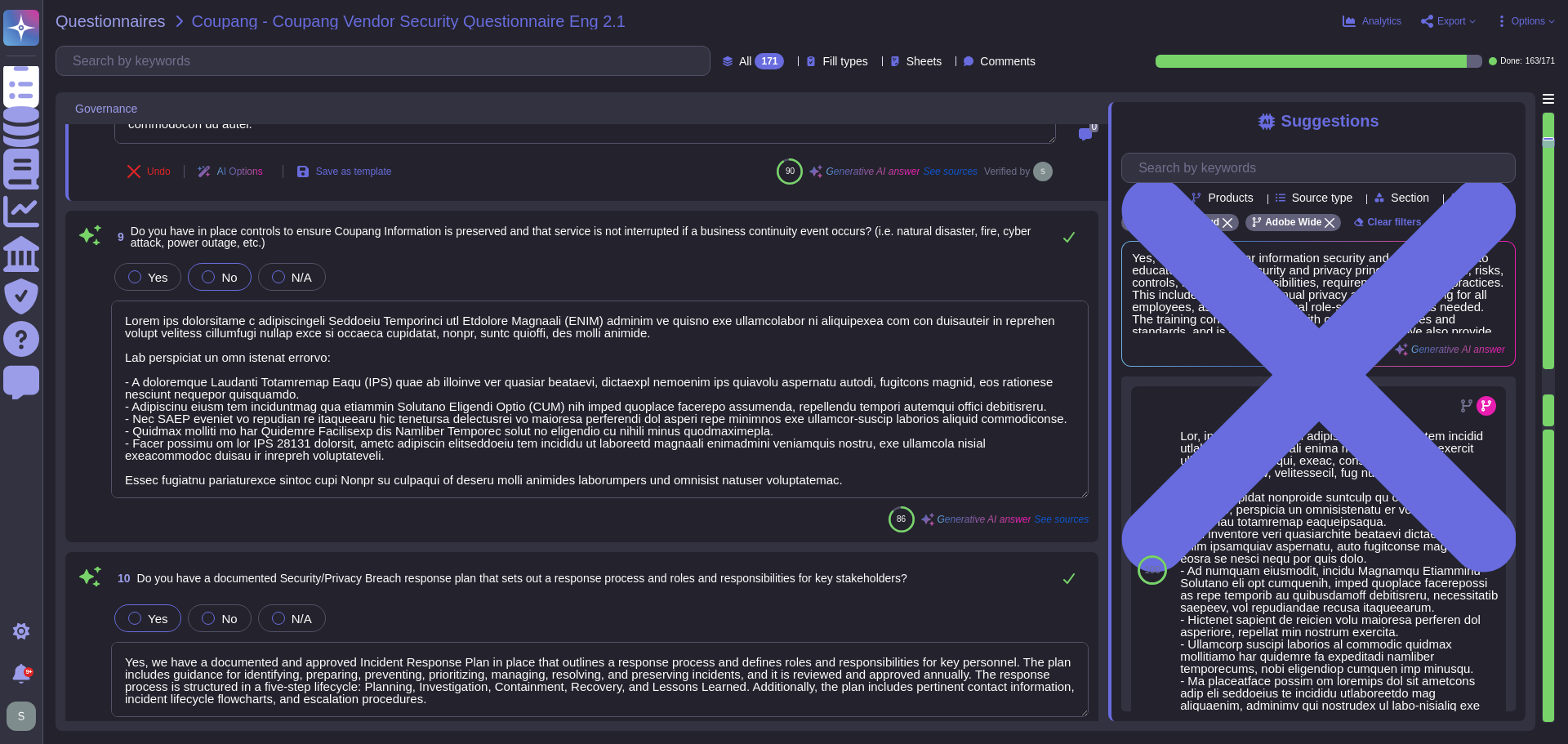
click at [373, 459] on textarea at bounding box center [600, 399] width 977 height 198
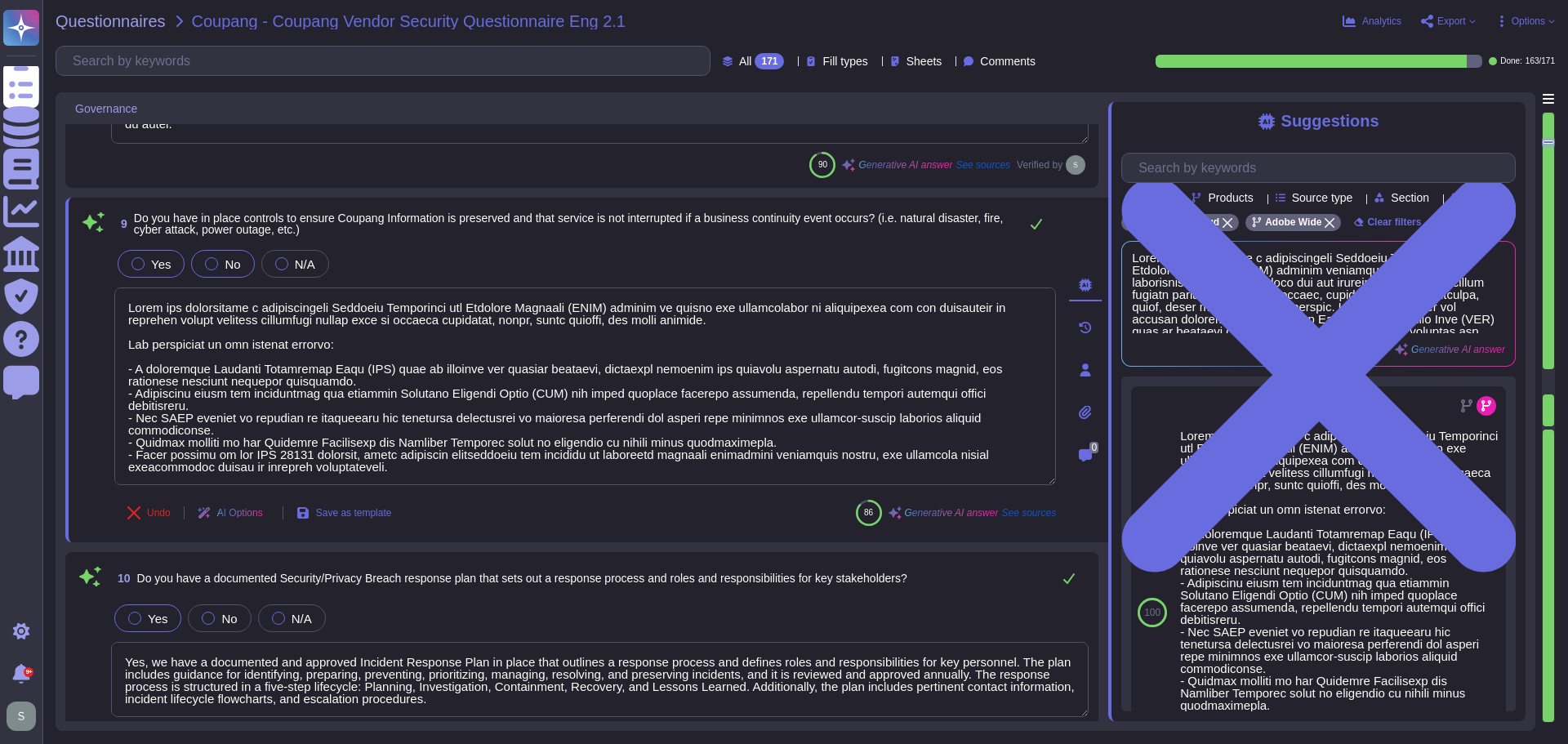
click at [140, 253] on div "Yes" at bounding box center [151, 264] width 67 height 27
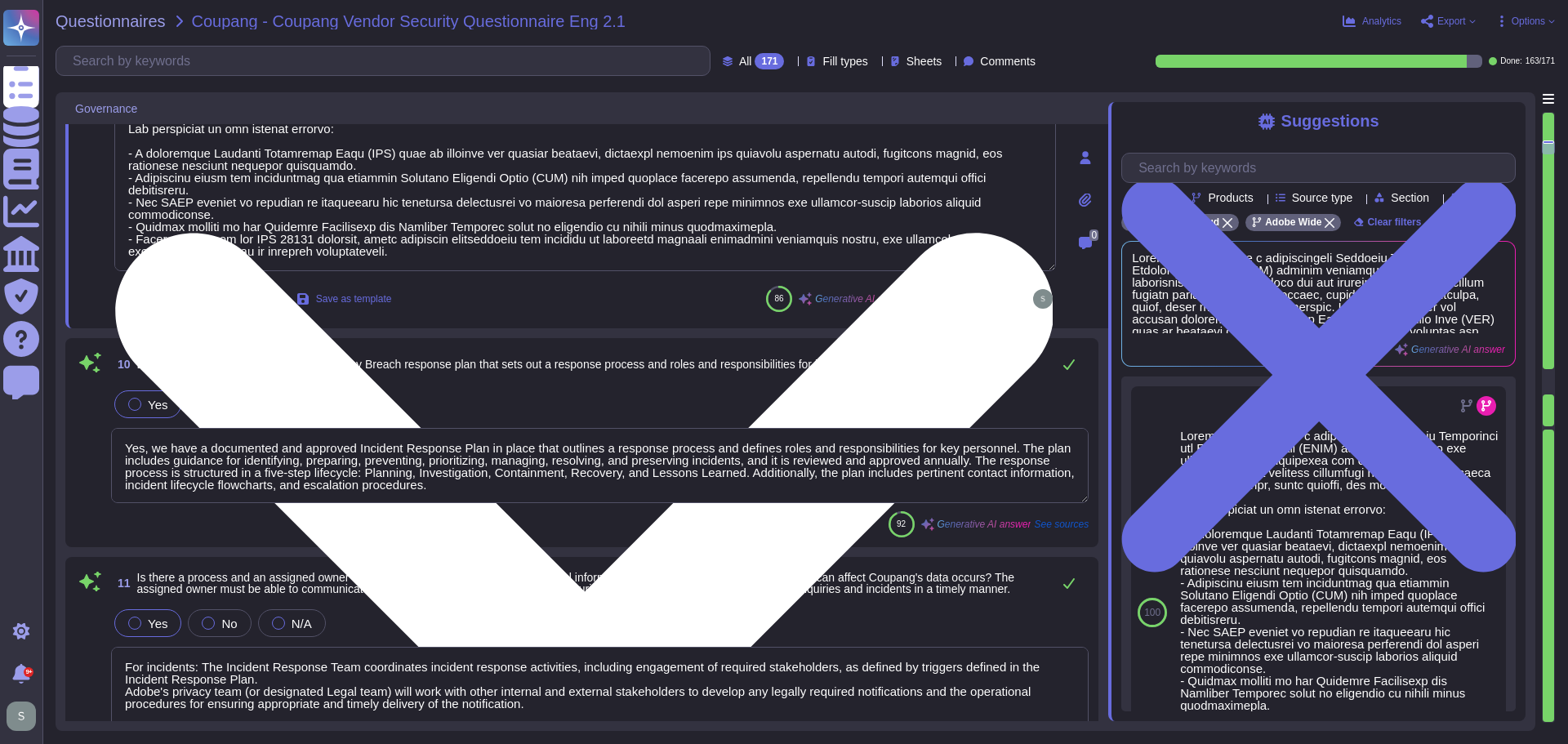
scroll to position [1833, 0]
type textarea "Adobe’s obligations are made publicly available in our privacy policy which can…"
type textarea "Adobe has comprehensive policies, procedures, and technical measures in place t…"
